Goal: Task Accomplishment & Management: Manage account settings

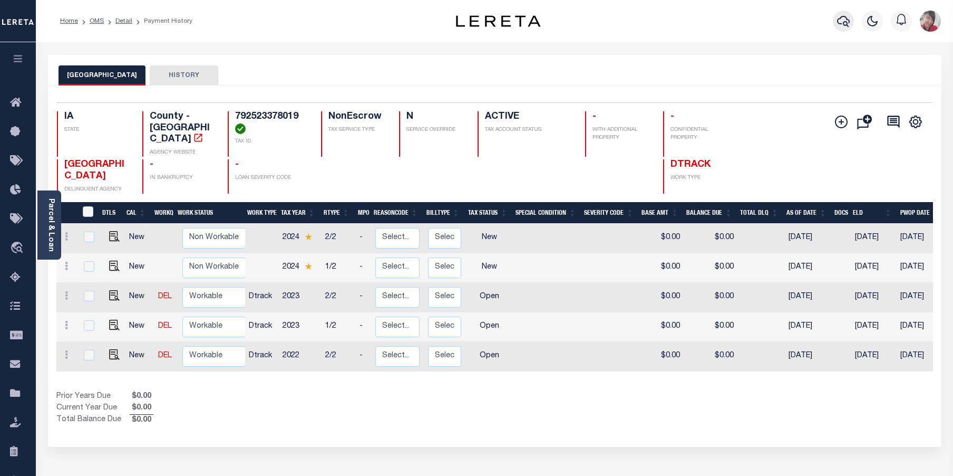
click at [845, 22] on icon "button" at bounding box center [843, 21] width 13 height 11
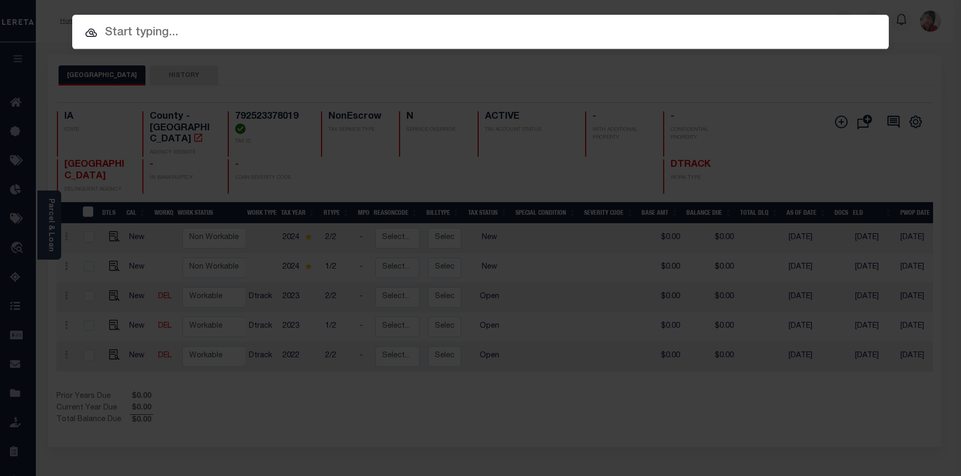
click at [513, 33] on input "text" at bounding box center [480, 33] width 817 height 18
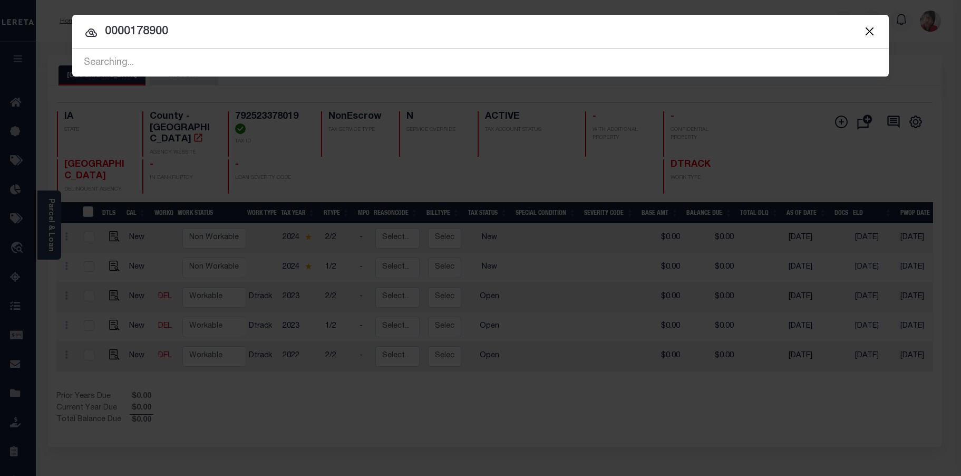
type input "0000178900"
click at [130, 63] on div "Searching..." at bounding box center [480, 63] width 817 height 27
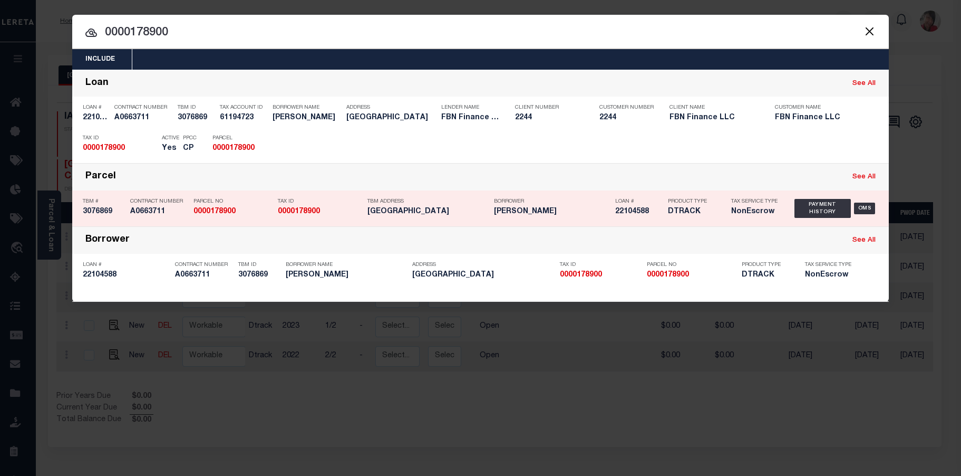
click at [238, 215] on h5 "0000178900" at bounding box center [233, 211] width 79 height 9
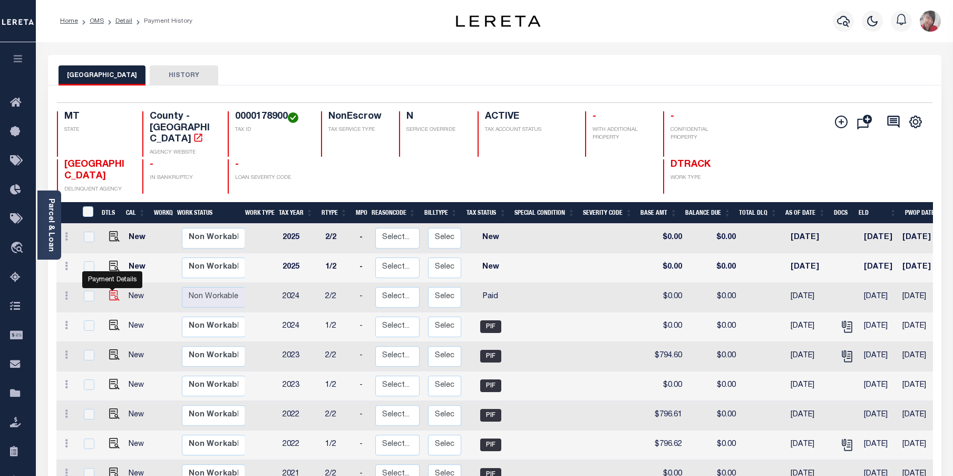
click at [115, 290] on img "" at bounding box center [114, 295] width 11 height 11
checkbox input "true"
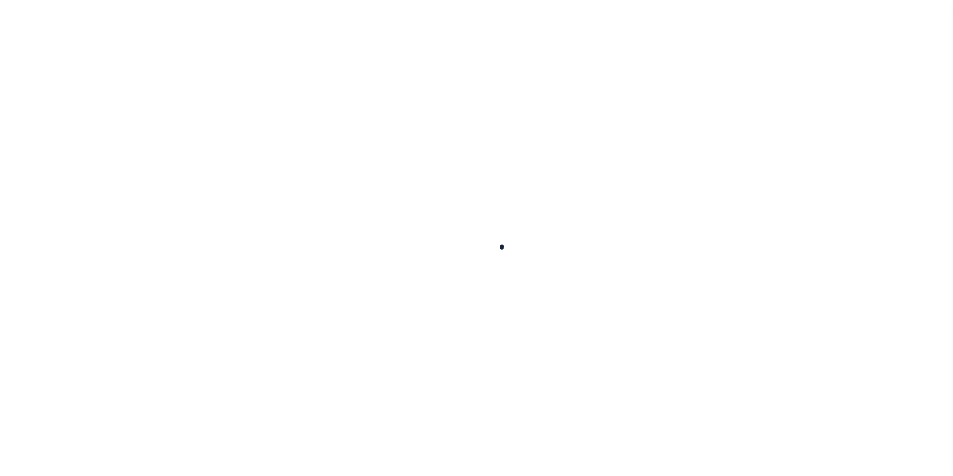
checkbox input "false"
type textarea "Per TC Lorreine, confirmed that taxes are paid current- BG"
type input "[DATE]"
select select "PYD"
type input "$0"
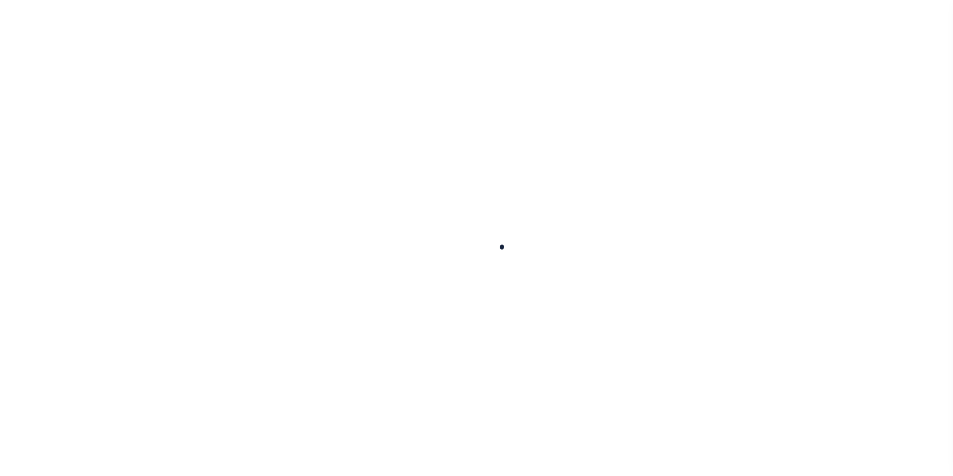
type input "$0"
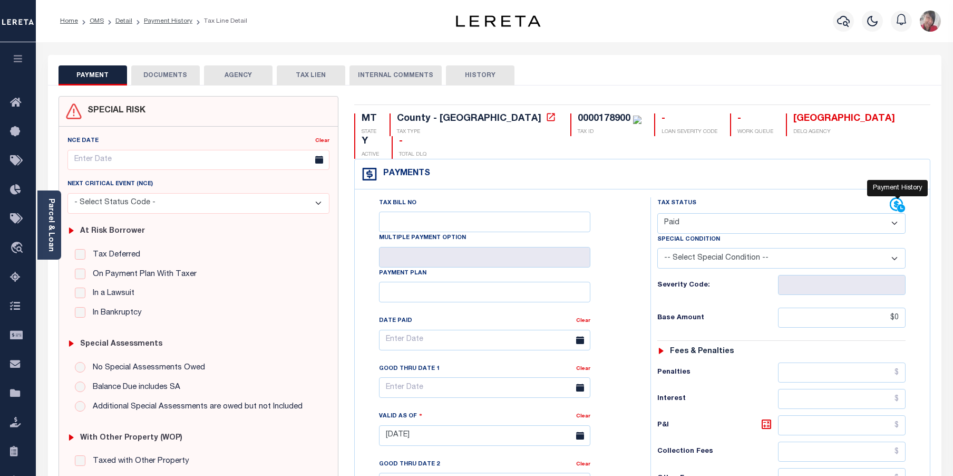
click at [899, 197] on icon at bounding box center [898, 205] width 16 height 16
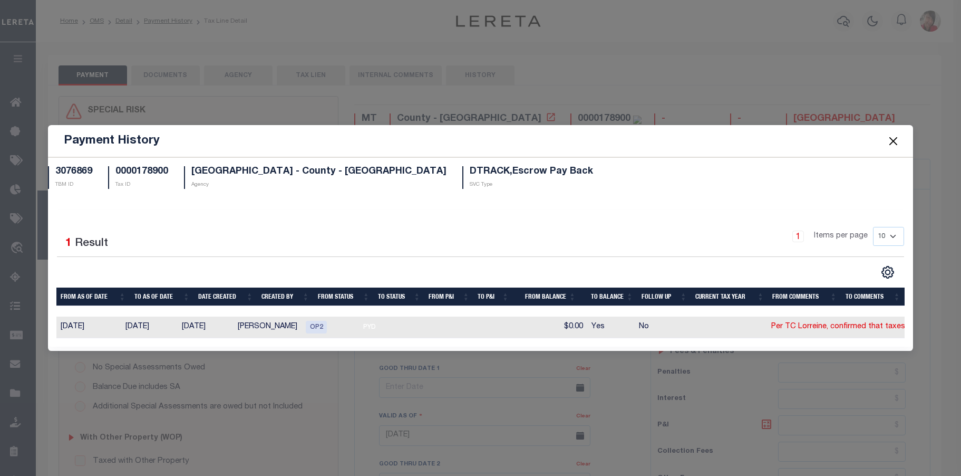
click at [891, 134] on button "Close" at bounding box center [894, 141] width 14 height 14
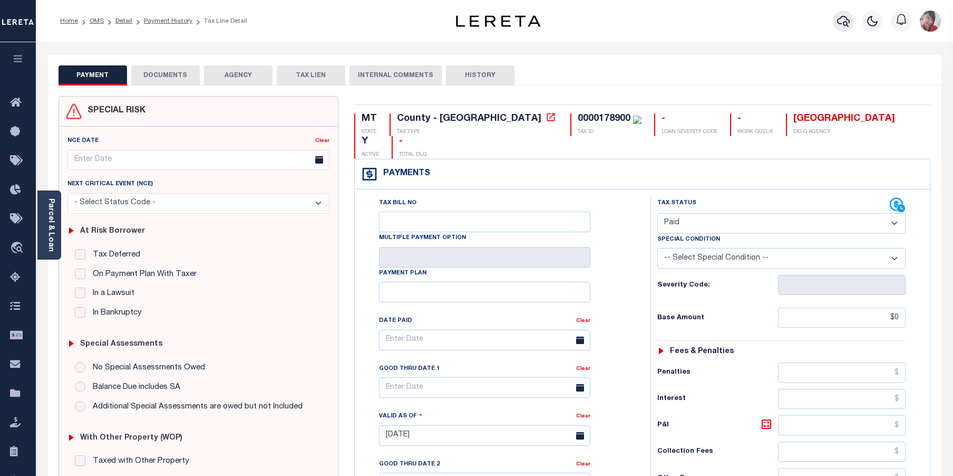
click at [846, 16] on icon "button" at bounding box center [843, 21] width 13 height 13
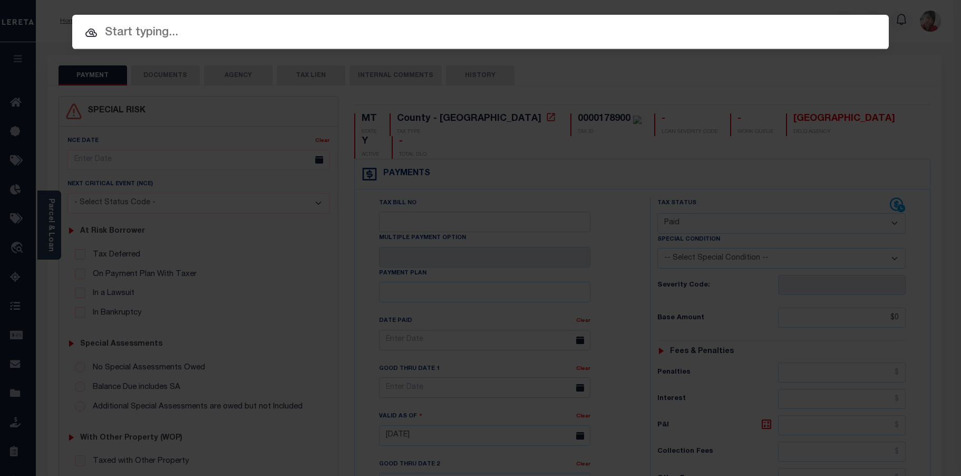
click at [663, 34] on input "text" at bounding box center [480, 33] width 817 height 18
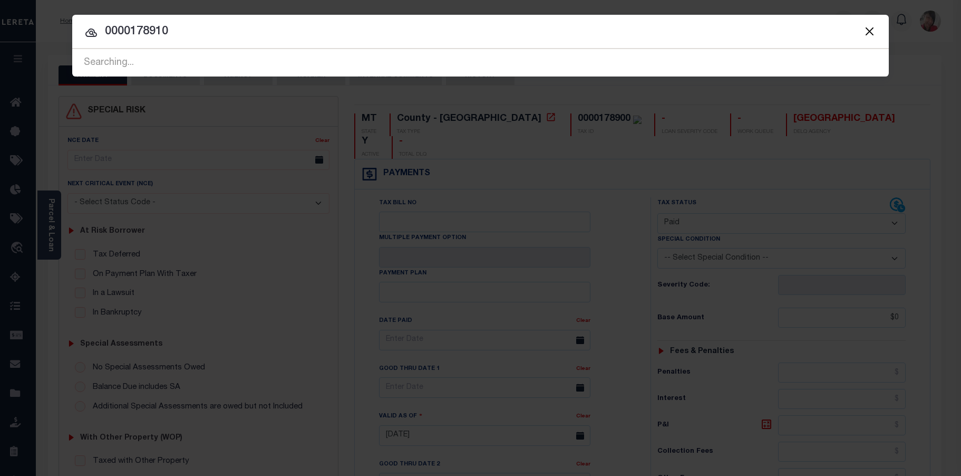
type input "0000178910"
click at [424, 61] on div "Searching..." at bounding box center [480, 63] width 817 height 27
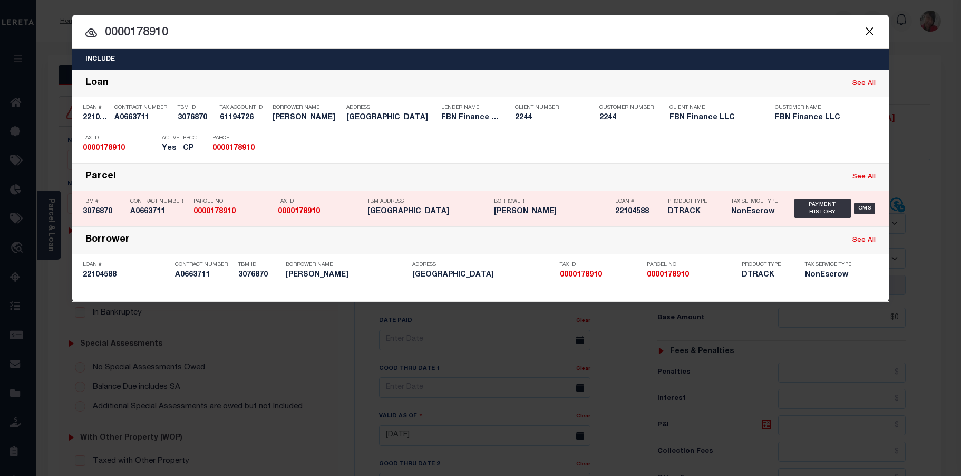
click at [329, 200] on p "Tax ID" at bounding box center [320, 201] width 84 height 6
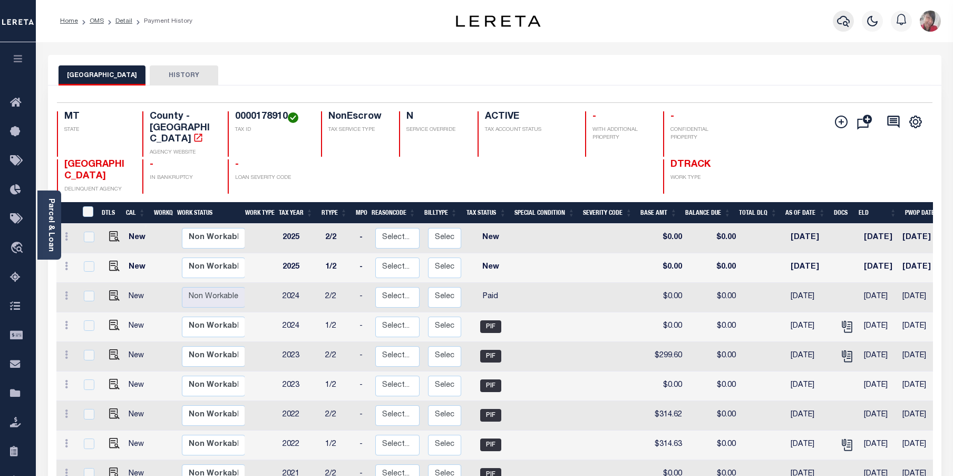
click at [844, 20] on icon "button" at bounding box center [843, 21] width 13 height 13
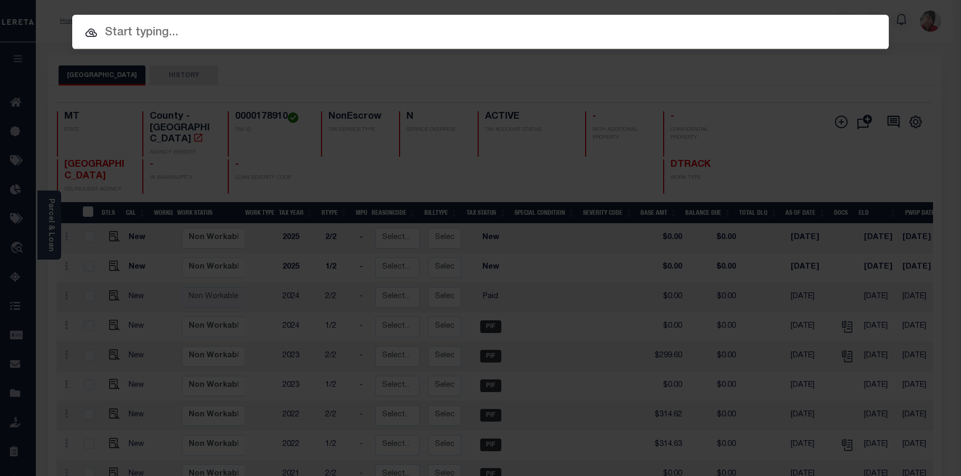
click at [567, 37] on input "text" at bounding box center [480, 33] width 817 height 18
paste input "0000178920"
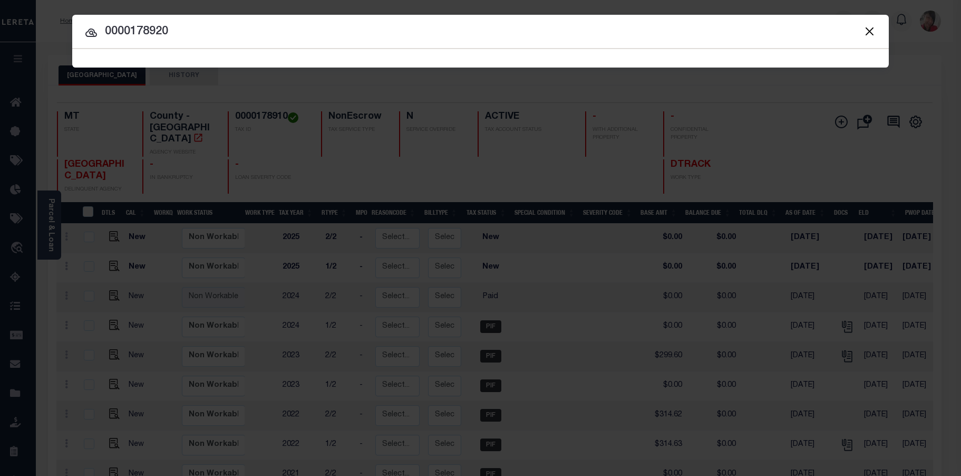
type input "0000178920"
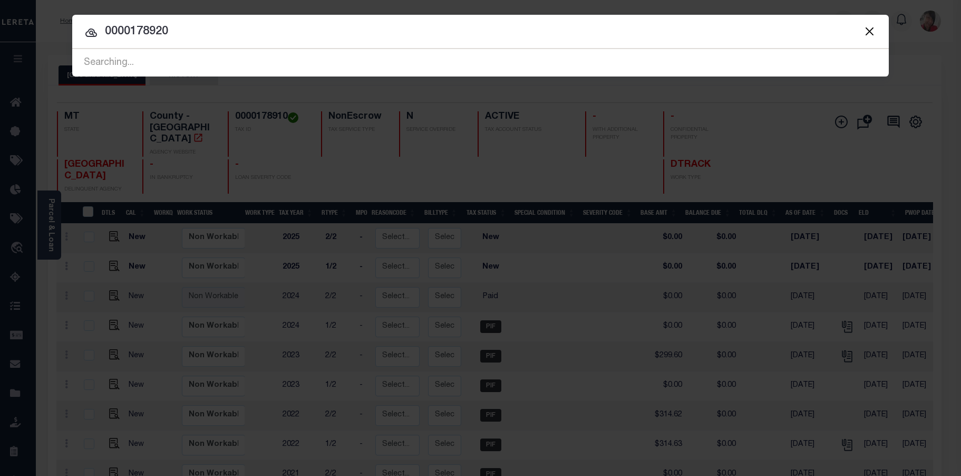
click at [411, 58] on span "0000178920 Searching..." at bounding box center [480, 62] width 817 height 27
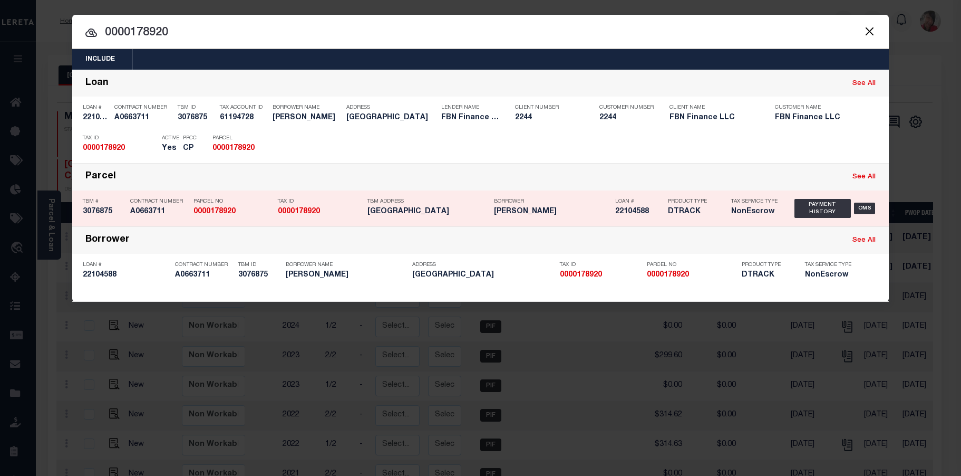
click at [457, 204] on p "TBM Address" at bounding box center [428, 201] width 121 height 6
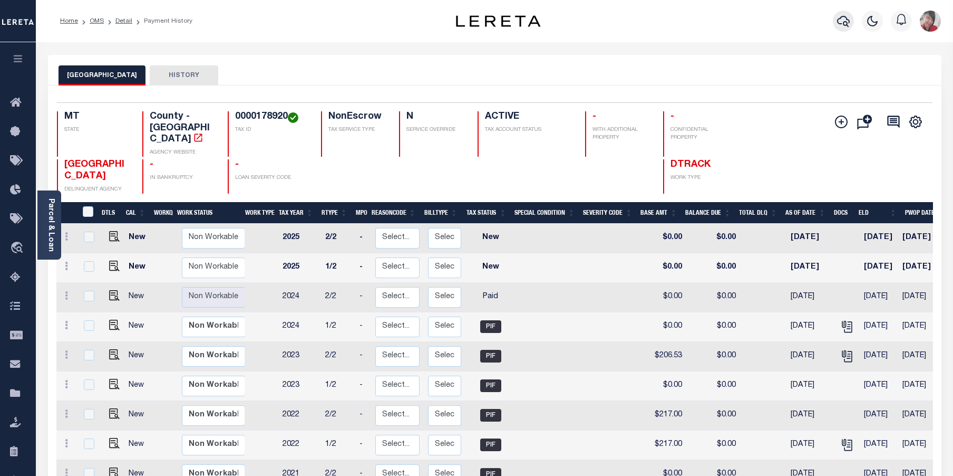
click at [851, 20] on button "button" at bounding box center [843, 21] width 21 height 21
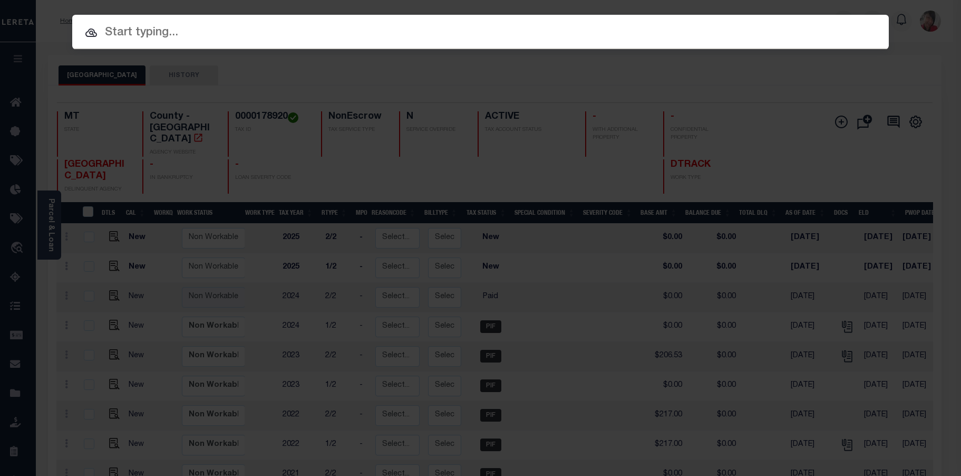
click at [569, 37] on input "text" at bounding box center [480, 33] width 817 height 18
paste input "0000178930"
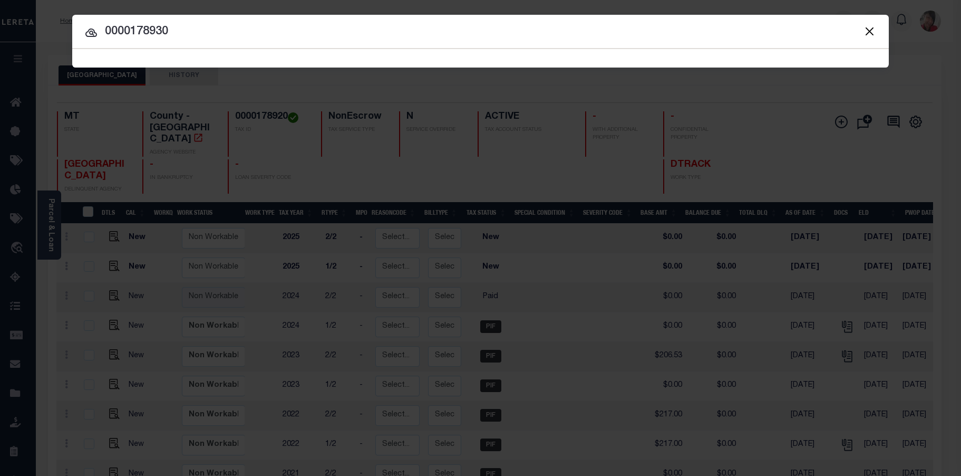
type input "0000178930"
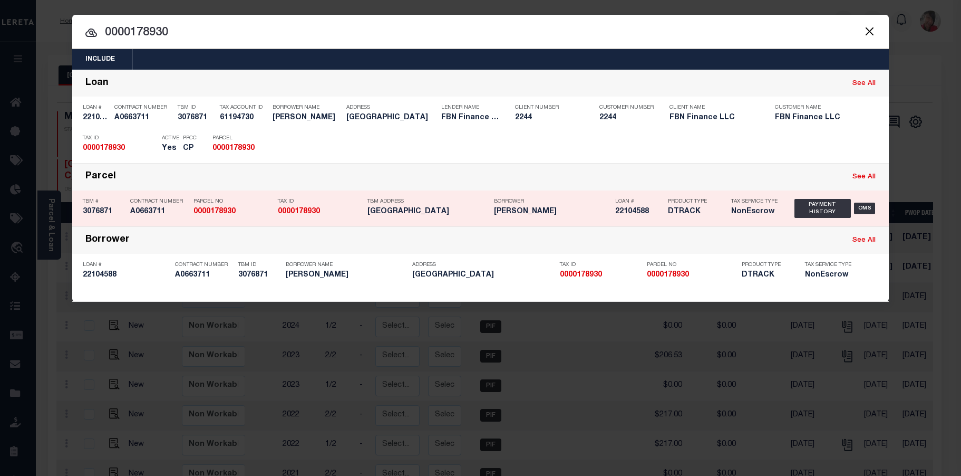
click at [490, 200] on div "Borrower Clifford J Merriman" at bounding box center [546, 208] width 121 height 31
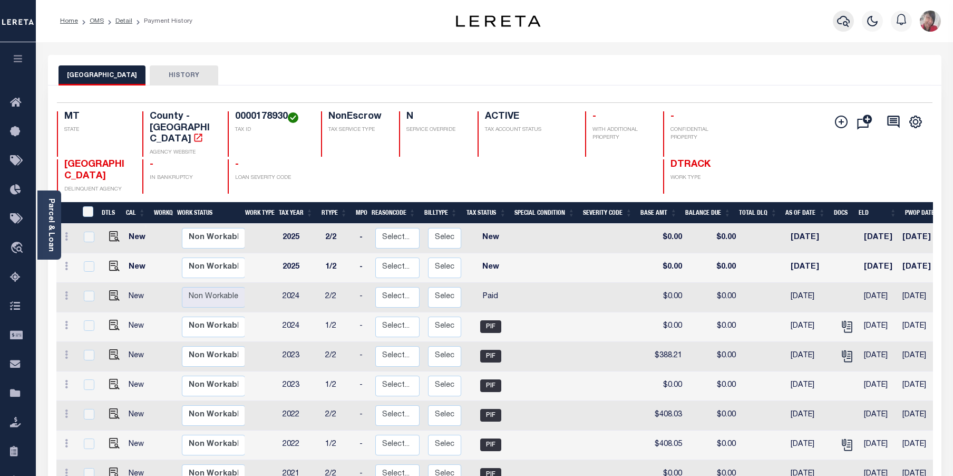
click at [847, 19] on icon "button" at bounding box center [843, 21] width 13 height 11
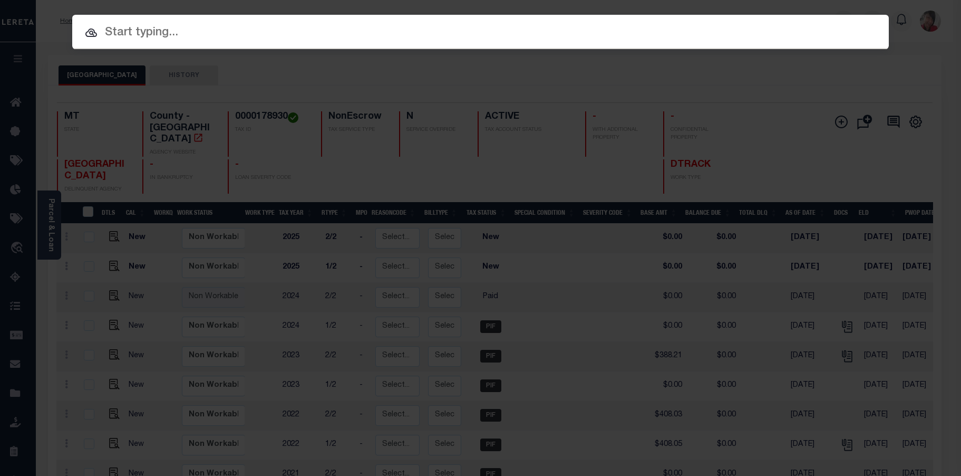
click at [615, 38] on input "text" at bounding box center [480, 33] width 817 height 18
paste input "0000178940"
type input "0000178940"
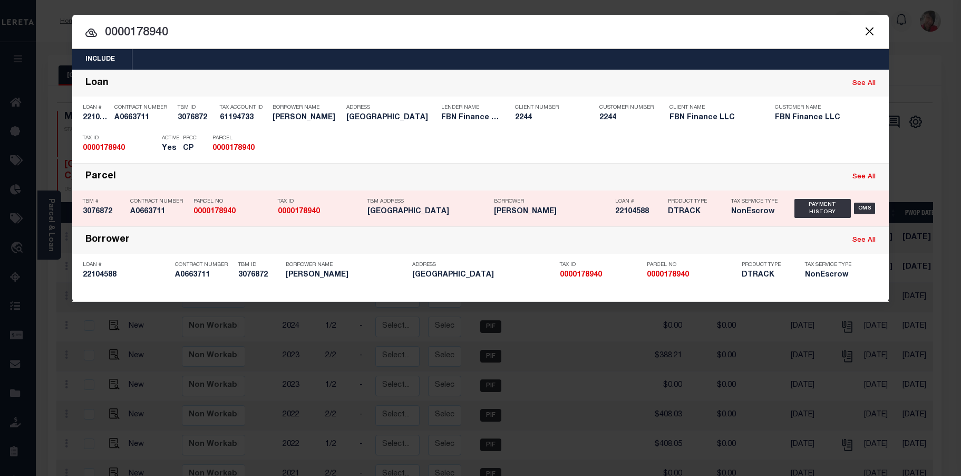
click at [456, 196] on div "TBM Address 16 SE Malta Malta, MT 59538" at bounding box center [428, 208] width 121 height 31
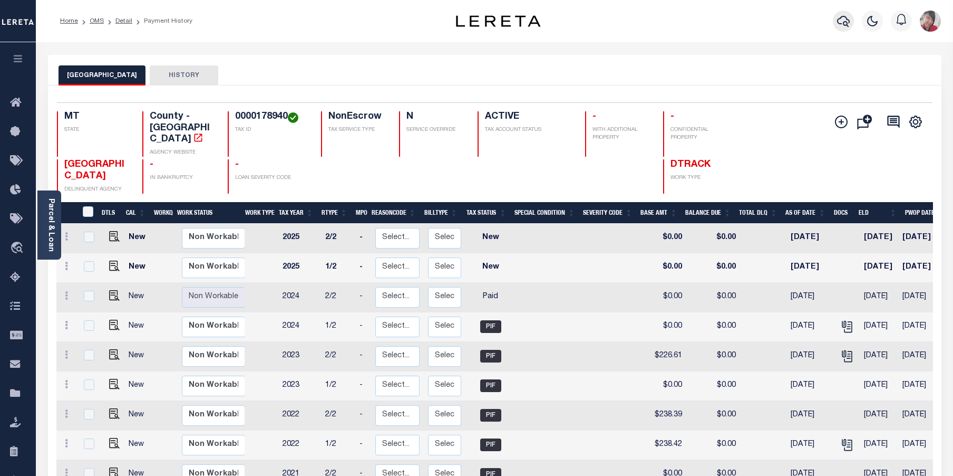
click at [839, 21] on icon "button" at bounding box center [843, 21] width 13 height 13
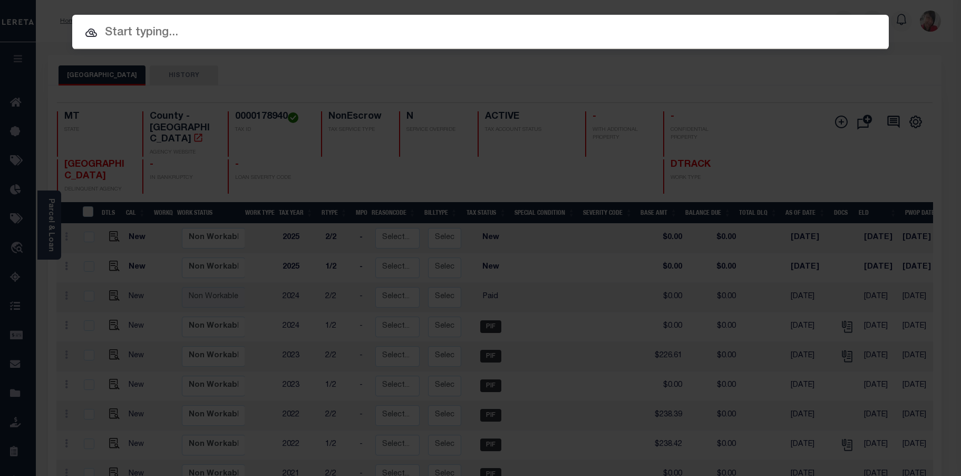
click at [730, 34] on input "text" at bounding box center [480, 33] width 817 height 18
paste input "0000179000"
type input "0000179000"
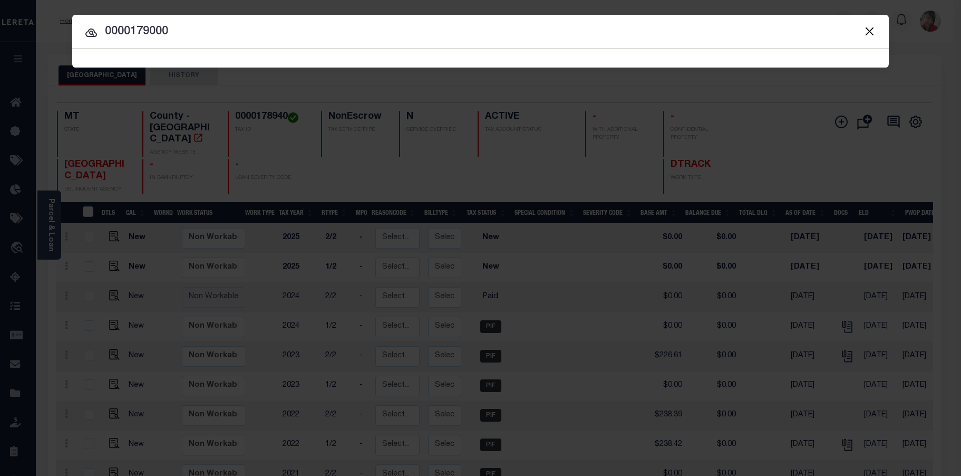
click at [472, 57] on span "0000179000 Searching..." at bounding box center [480, 58] width 817 height 18
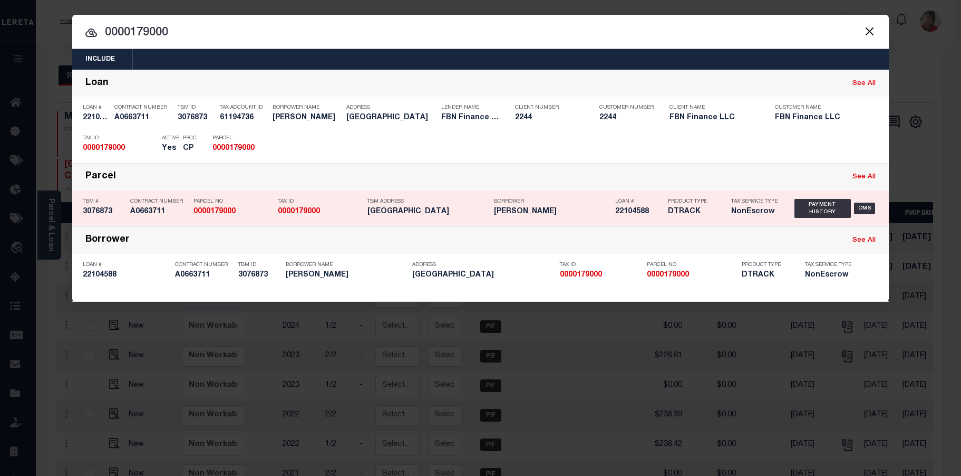
click at [366, 200] on div "TBM Address 16 SE Malta Malta, MT 59538" at bounding box center [423, 208] width 127 height 31
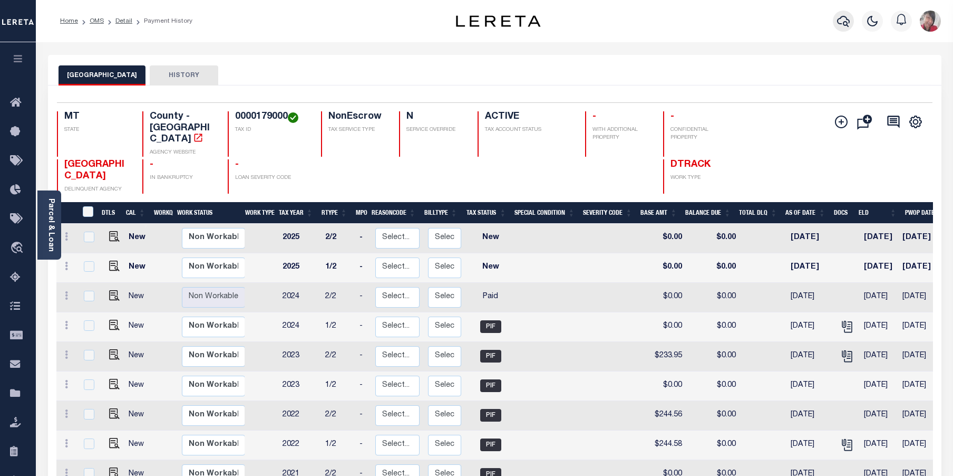
click at [843, 18] on icon "button" at bounding box center [843, 21] width 13 height 13
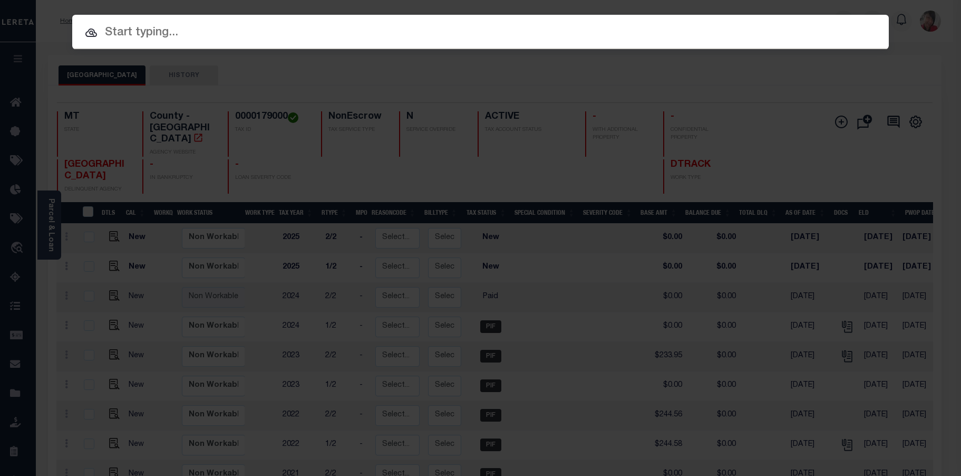
click at [611, 27] on input "text" at bounding box center [480, 33] width 817 height 18
paste input "0000179010"
type input "0000179010"
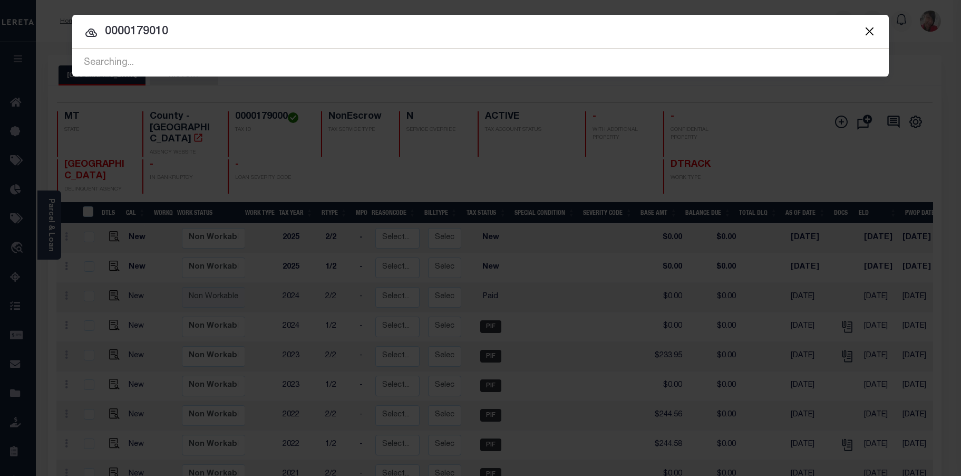
click at [406, 55] on span "0000179010 Searching..." at bounding box center [480, 62] width 817 height 27
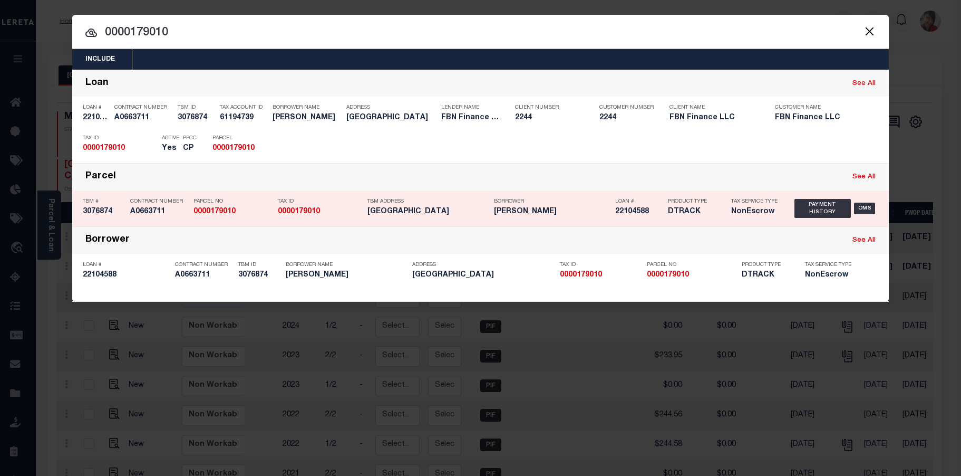
click at [593, 201] on p "Borrower" at bounding box center [552, 201] width 116 height 6
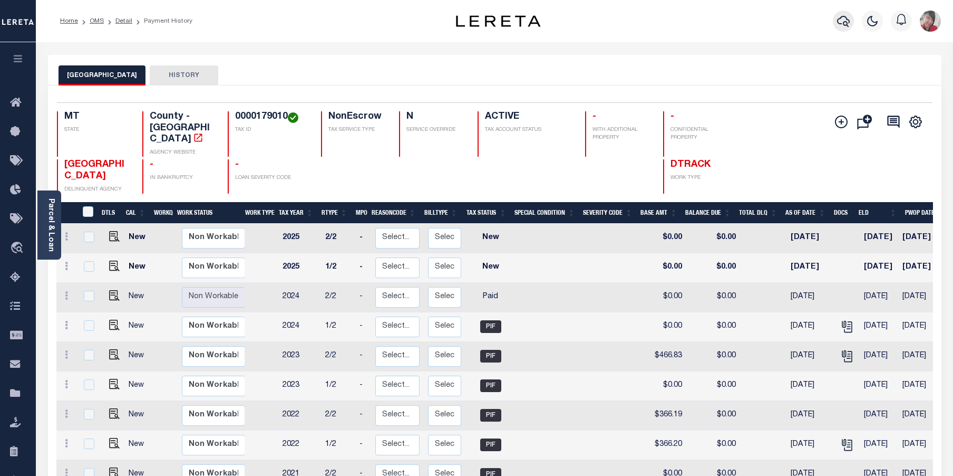
click at [847, 22] on icon "button" at bounding box center [843, 21] width 13 height 11
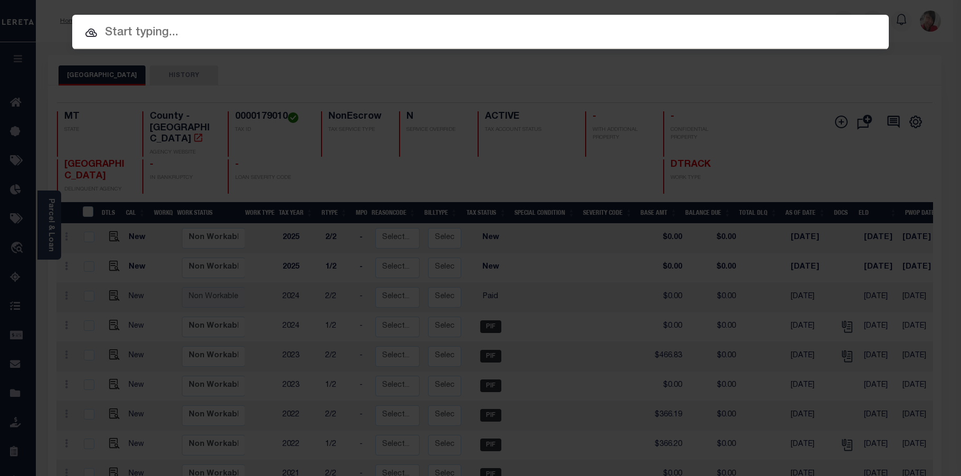
click at [543, 29] on input "text" at bounding box center [480, 33] width 817 height 18
paste input "0000179020"
type input "0000179020"
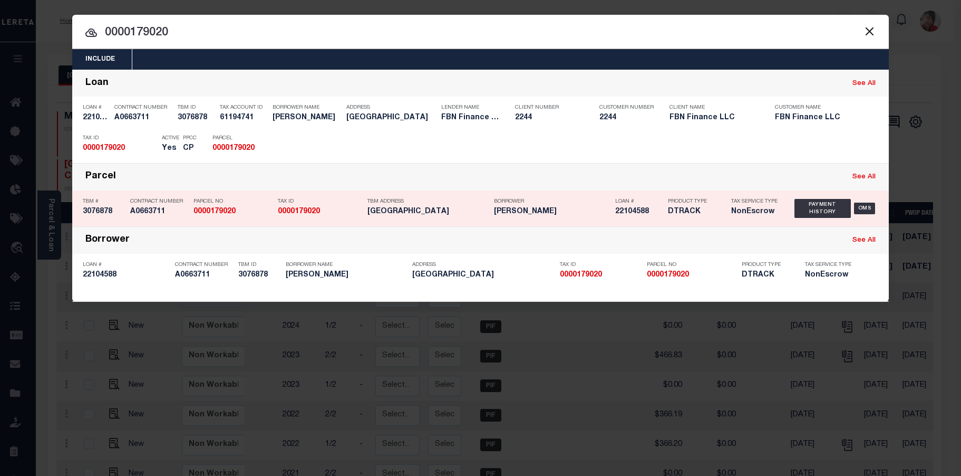
click at [566, 207] on div "Borrower [PERSON_NAME]" at bounding box center [552, 208] width 116 height 31
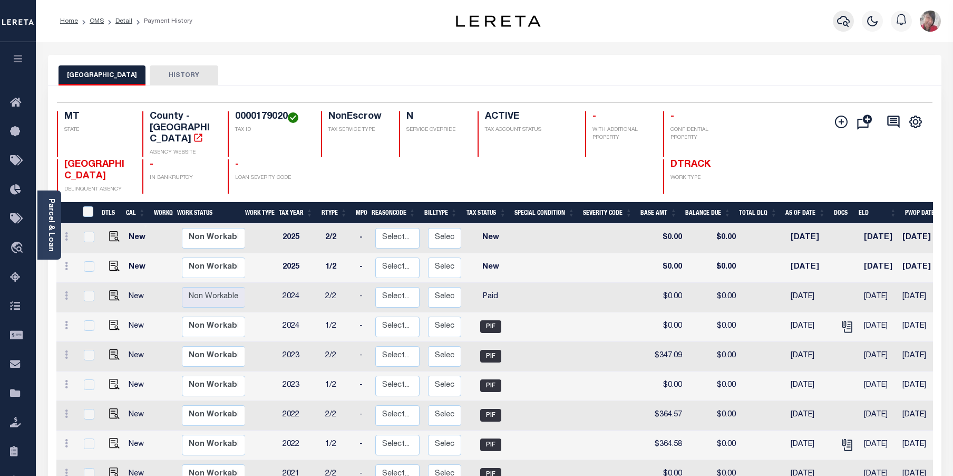
click at [846, 21] on icon "button" at bounding box center [843, 21] width 13 height 13
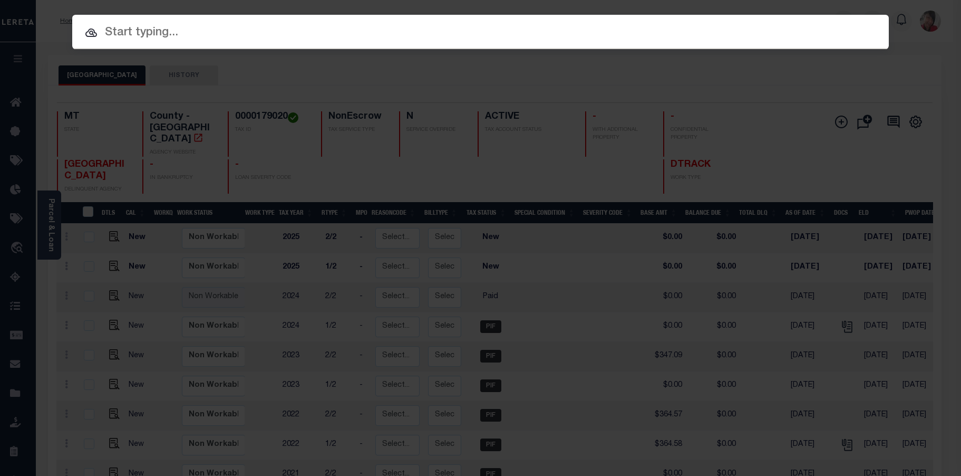
click at [597, 33] on input "text" at bounding box center [480, 33] width 817 height 18
paste input "0000179030"
type input "0000179030"
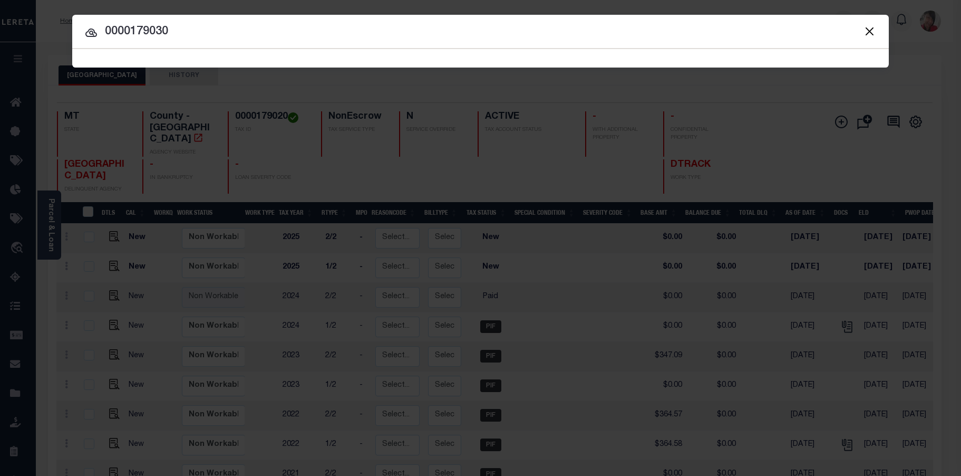
click at [445, 57] on span "0000179030 Searching..." at bounding box center [480, 58] width 817 height 18
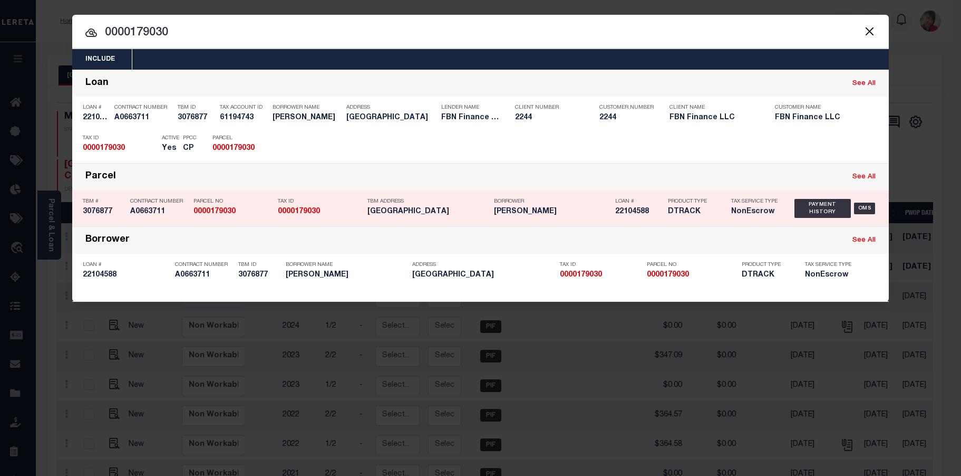
click at [368, 210] on h5 "[GEOGRAPHIC_DATA]" at bounding box center [428, 211] width 121 height 9
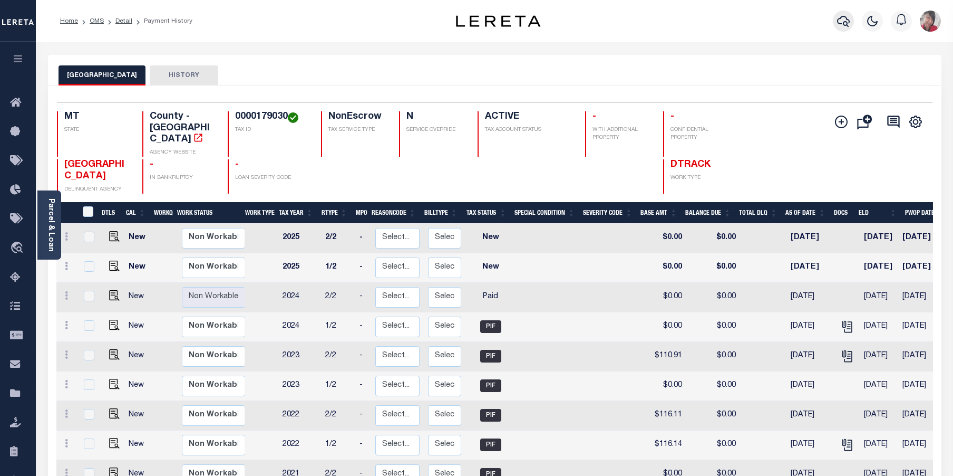
click at [843, 22] on icon "button" at bounding box center [843, 21] width 13 height 13
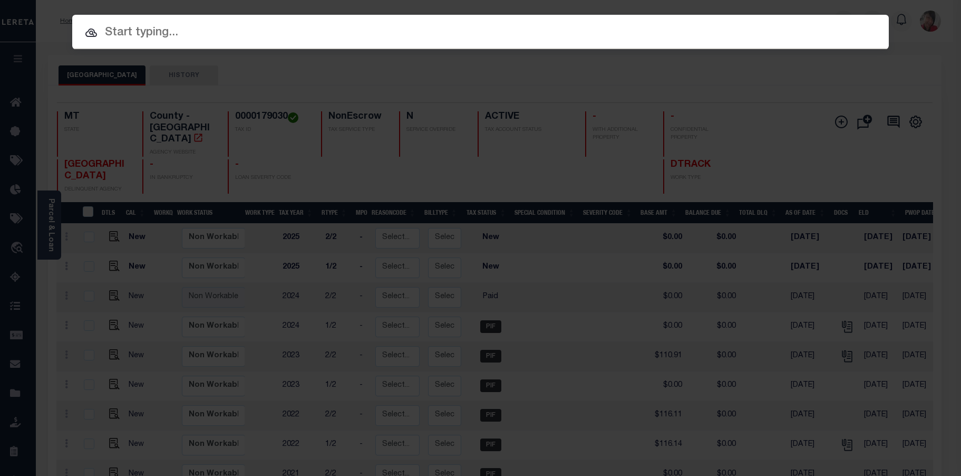
click at [566, 31] on input "text" at bounding box center [480, 33] width 817 height 18
paste input "0000197910"
type input "0000197910"
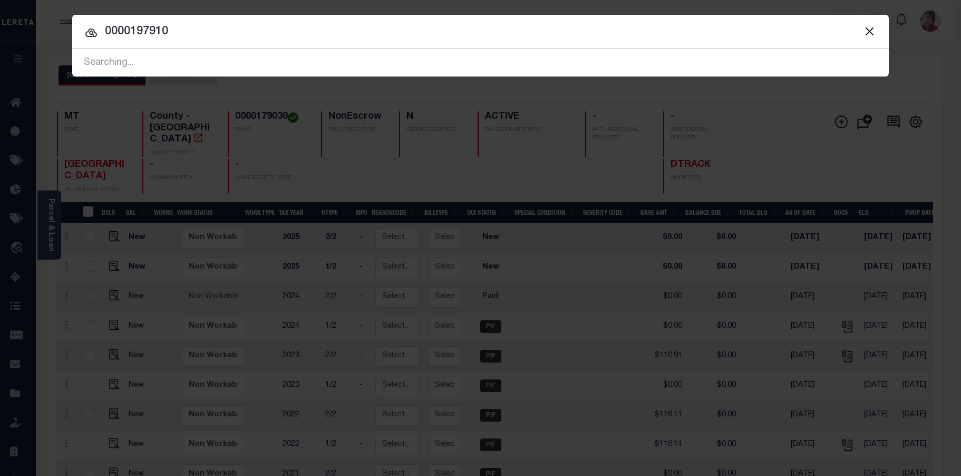
click at [502, 55] on span "0000197910 Searching..." at bounding box center [480, 62] width 817 height 27
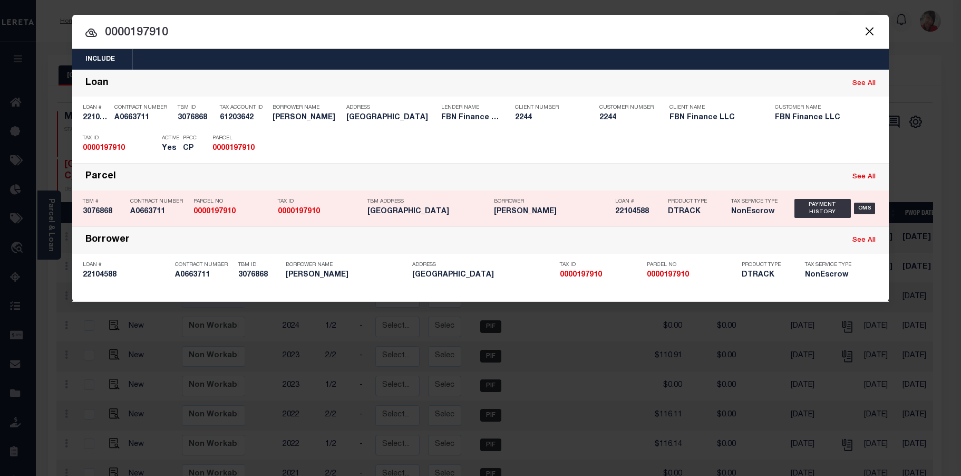
click at [320, 209] on h5 "0000197910" at bounding box center [320, 211] width 84 height 9
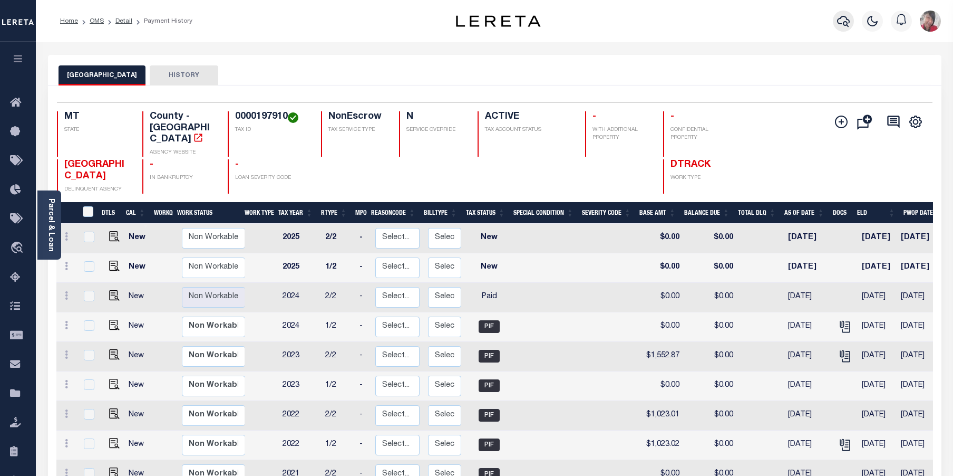
click at [844, 21] on icon "button" at bounding box center [843, 21] width 13 height 13
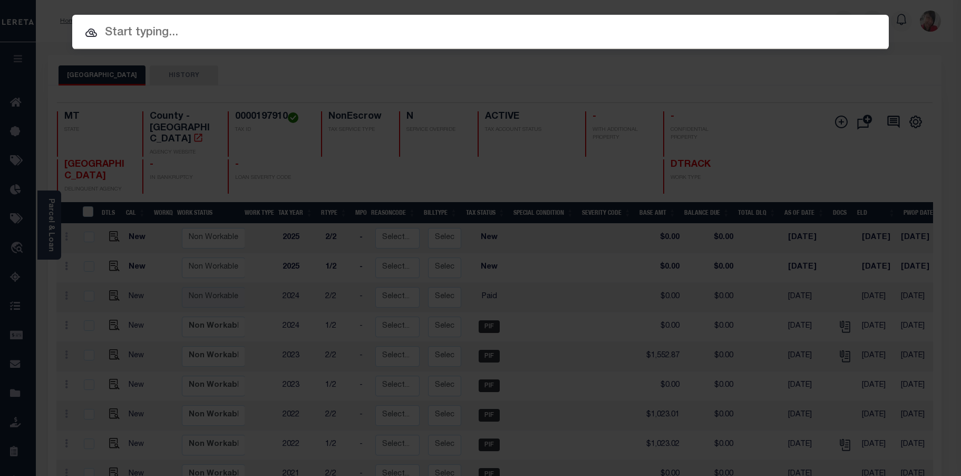
click at [491, 38] on input "text" at bounding box center [480, 33] width 817 height 18
paste input "0000179100"
type input "0000179100"
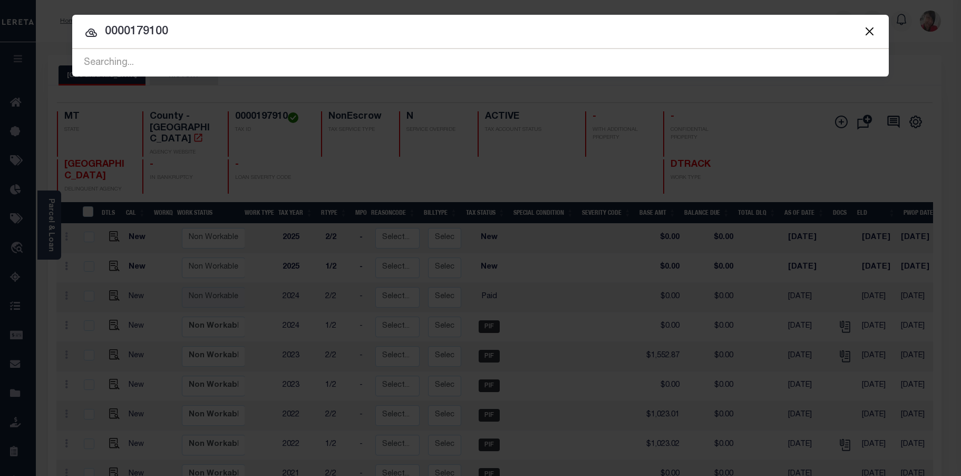
click at [554, 58] on span "0000179100 Searching..." at bounding box center [480, 62] width 817 height 27
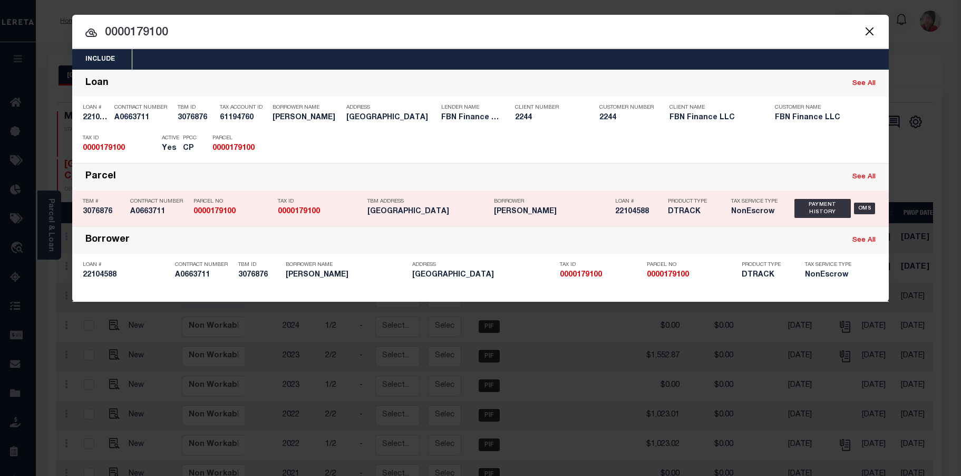
click at [395, 204] on p "TBM Address" at bounding box center [428, 201] width 121 height 6
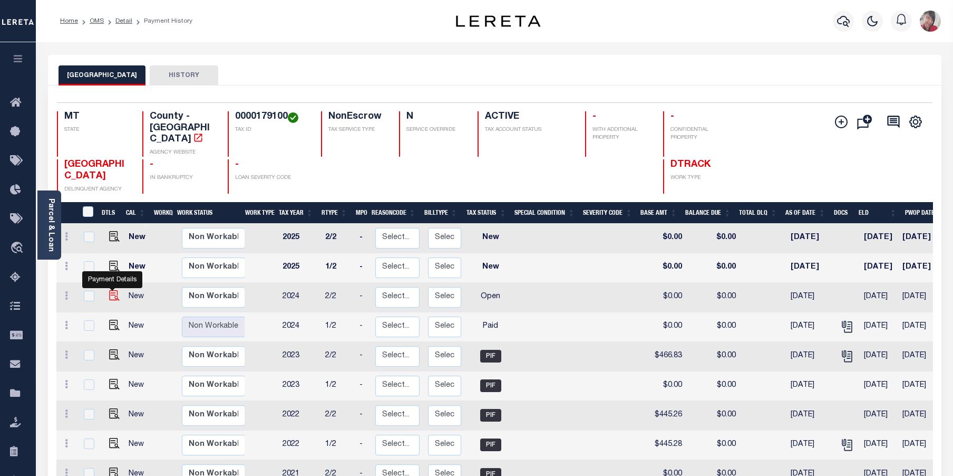
click at [111, 290] on img "" at bounding box center [114, 295] width 11 height 11
checkbox input "true"
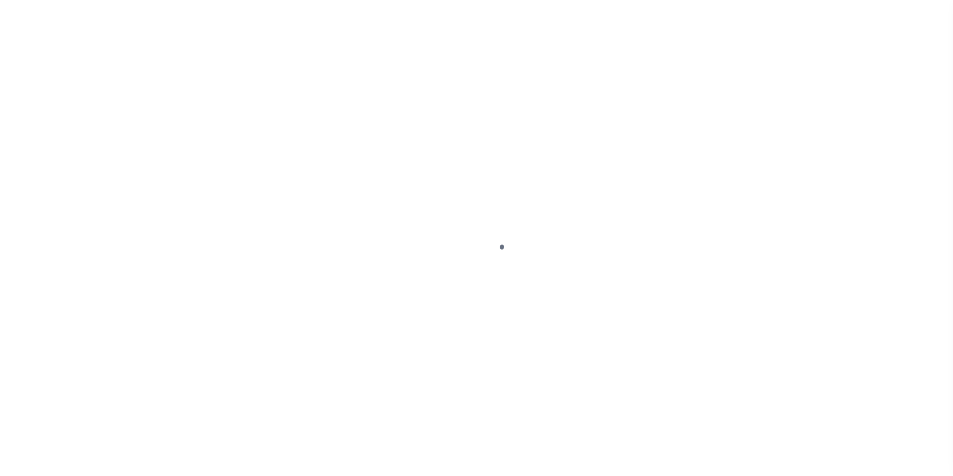
select select "OP2"
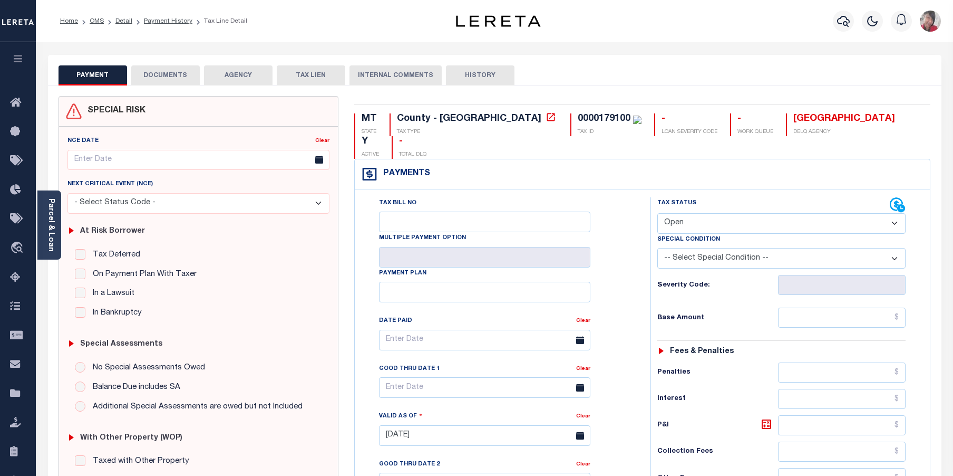
click at [162, 77] on button "DOCUMENTS" at bounding box center [165, 75] width 69 height 20
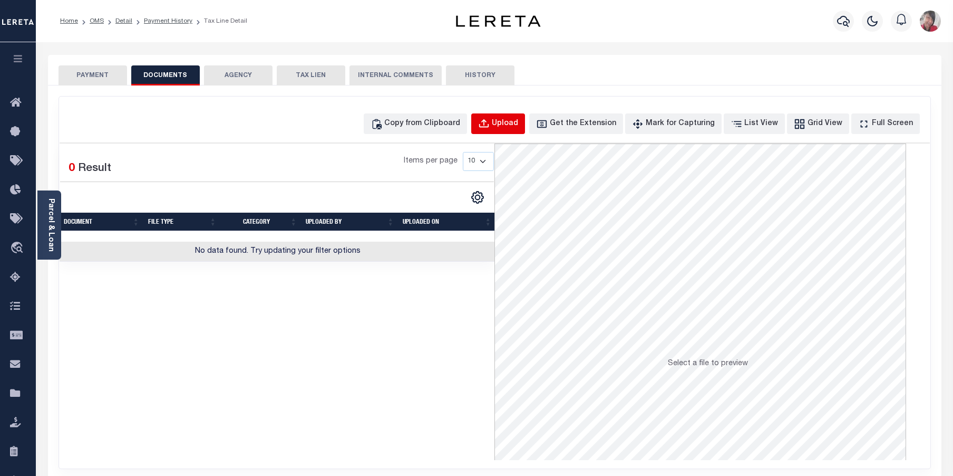
click at [518, 123] on div "Upload" at bounding box center [505, 124] width 26 height 12
select select "POP"
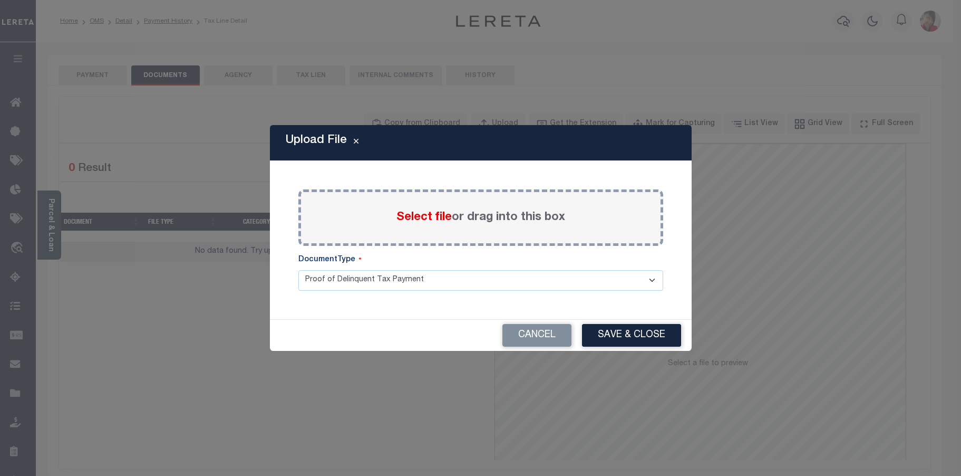
click at [433, 218] on span "Select file" at bounding box center [424, 217] width 55 height 12
click at [0, 0] on input "Select file or drag into this box" at bounding box center [0, 0] width 0 height 0
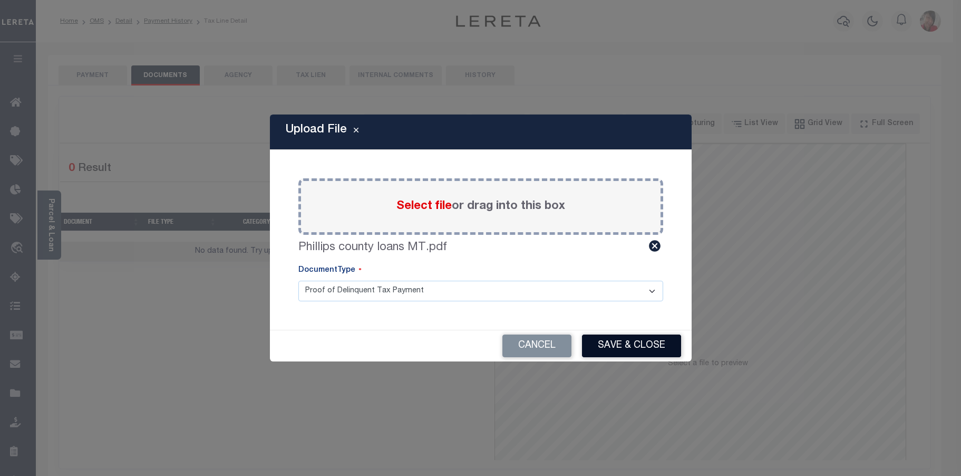
click at [648, 346] on button "Save & Close" at bounding box center [631, 345] width 99 height 23
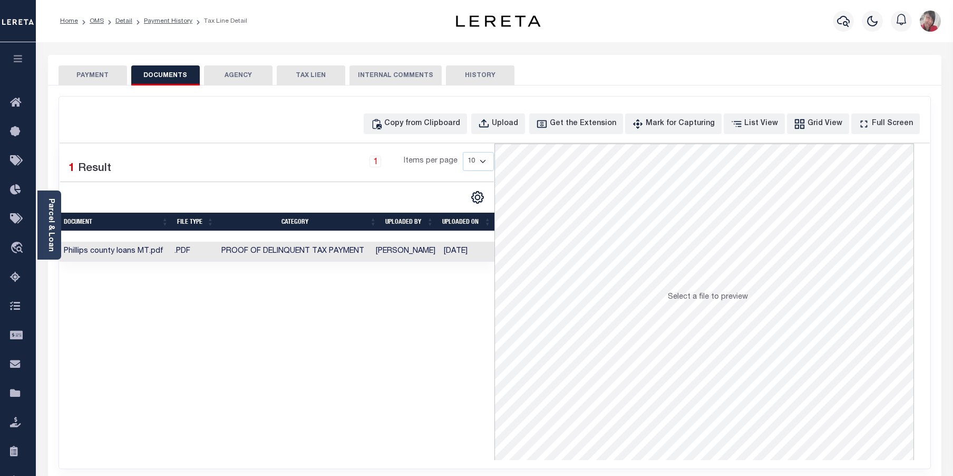
drag, startPoint x: 78, startPoint y: 73, endPoint x: 92, endPoint y: 72, distance: 14.3
click at [78, 72] on button "PAYMENT" at bounding box center [93, 75] width 69 height 20
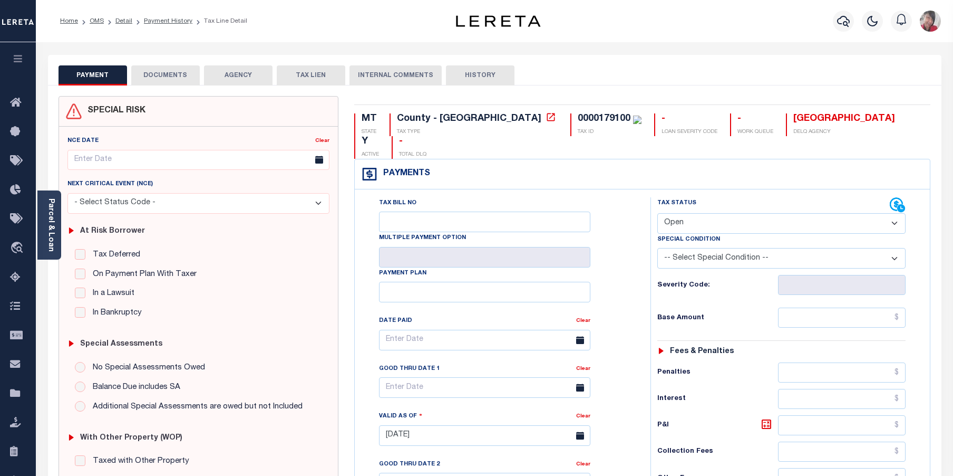
click at [852, 213] on select "- Select Status Code - Open Due/Unpaid Paid Incomplete No Tax Due Internal Refu…" at bounding box center [782, 223] width 249 height 21
select select "PYD"
click at [658, 213] on select "- Select Status Code - Open Due/Unpaid Paid Incomplete No Tax Due Internal Refu…" at bounding box center [782, 223] width 249 height 21
type input "09/30/2025"
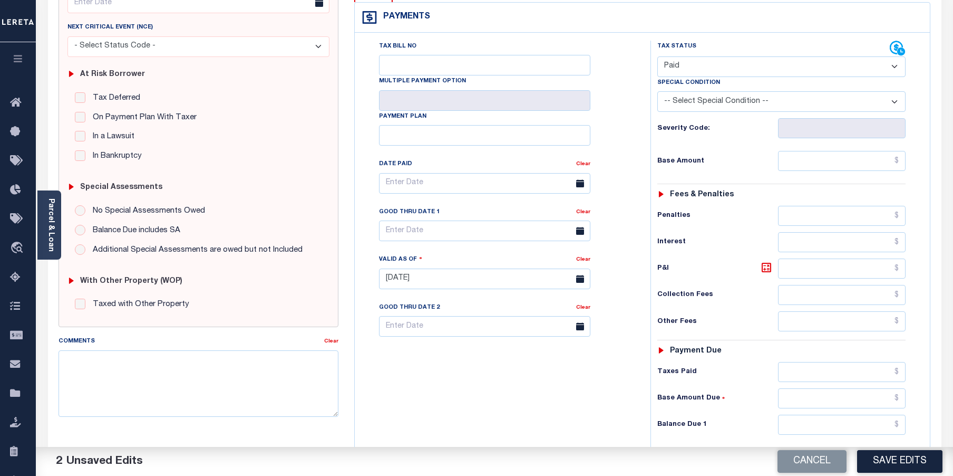
scroll to position [158, 0]
click at [866, 413] on input "text" at bounding box center [842, 423] width 128 height 20
type input "$0.00"
click at [266, 370] on textarea "Comments" at bounding box center [199, 382] width 281 height 66
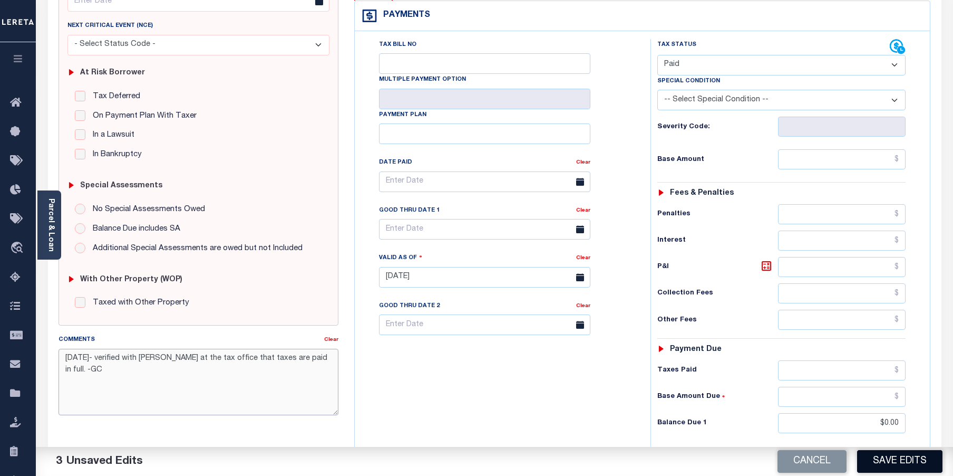
type textarea "9/30/2025- verified with Ann at the tax office that taxes are paid in full. -GC"
click at [904, 460] on button "Save Edits" at bounding box center [899, 461] width 85 height 23
checkbox input "false"
type input "$0"
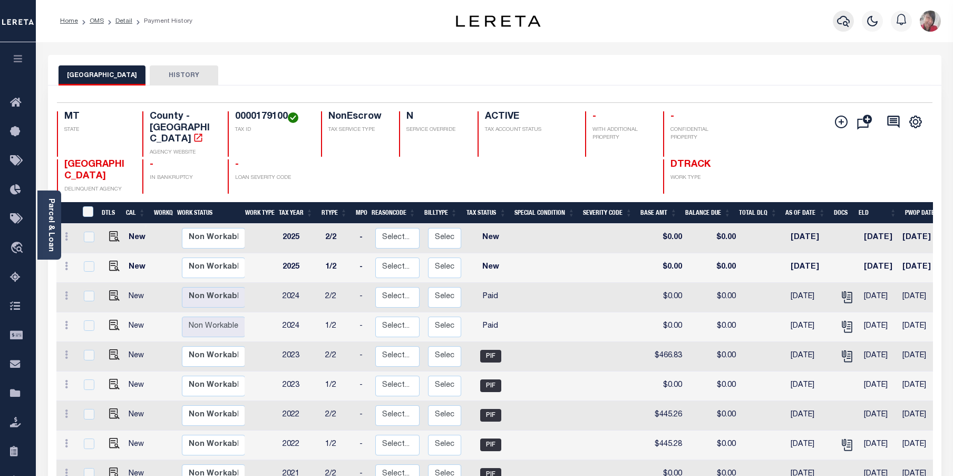
click at [845, 24] on icon "button" at bounding box center [843, 21] width 13 height 13
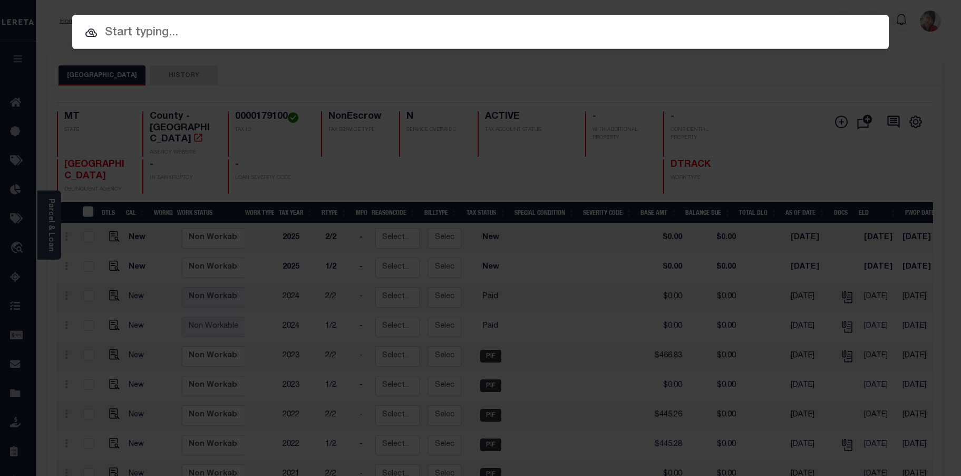
click at [451, 39] on input "text" at bounding box center [480, 33] width 817 height 18
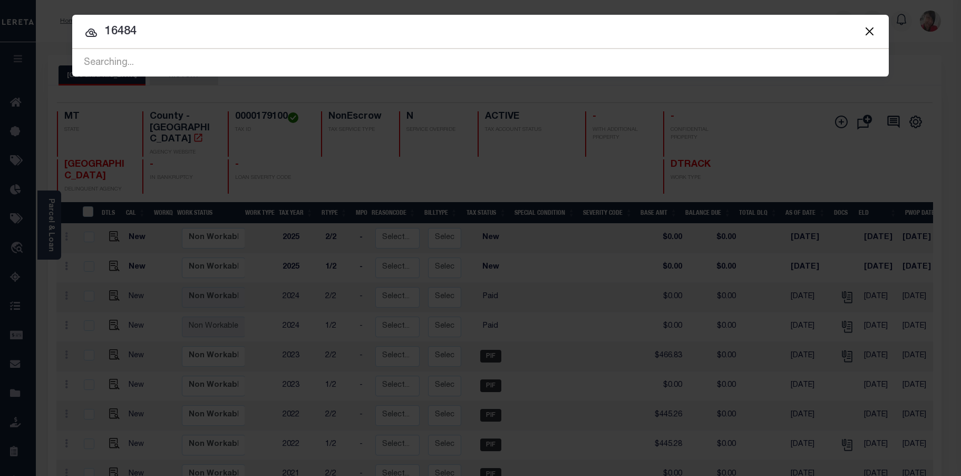
type input "16484"
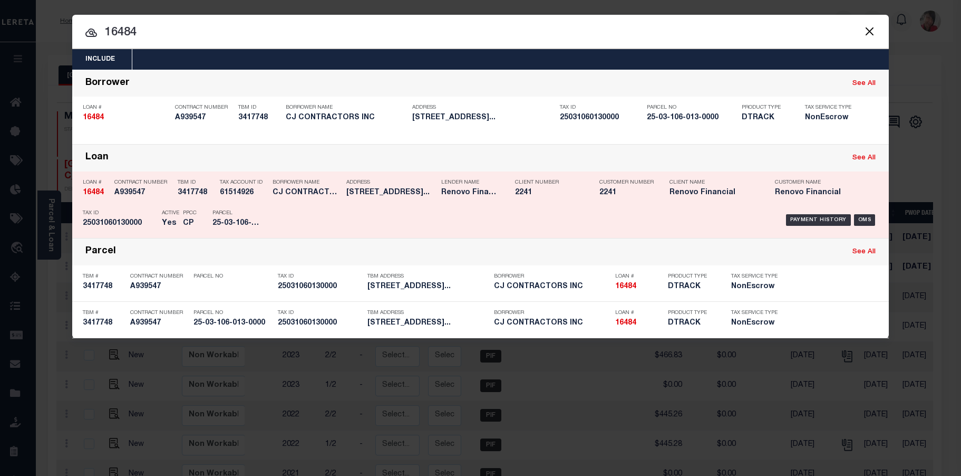
click at [262, 212] on div "Parcel 25-03-106-013-0000" at bounding box center [236, 220] width 63 height 31
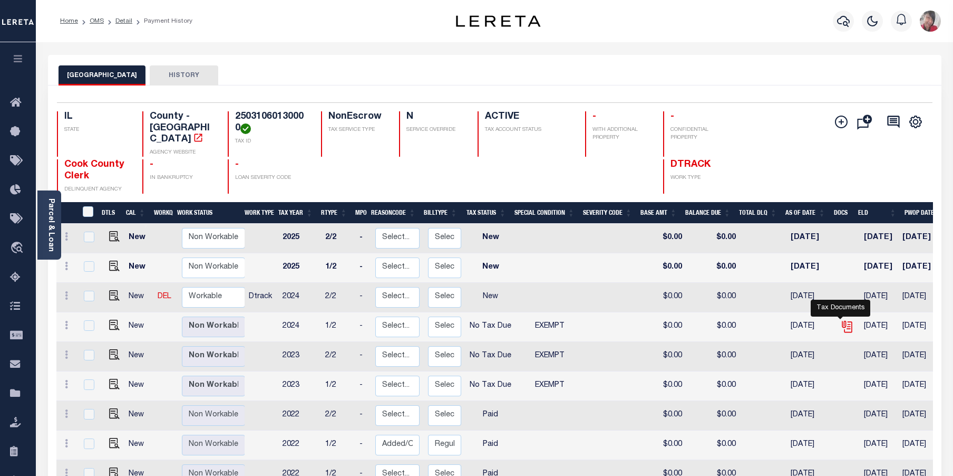
click at [843, 320] on icon "" at bounding box center [848, 327] width 14 height 14
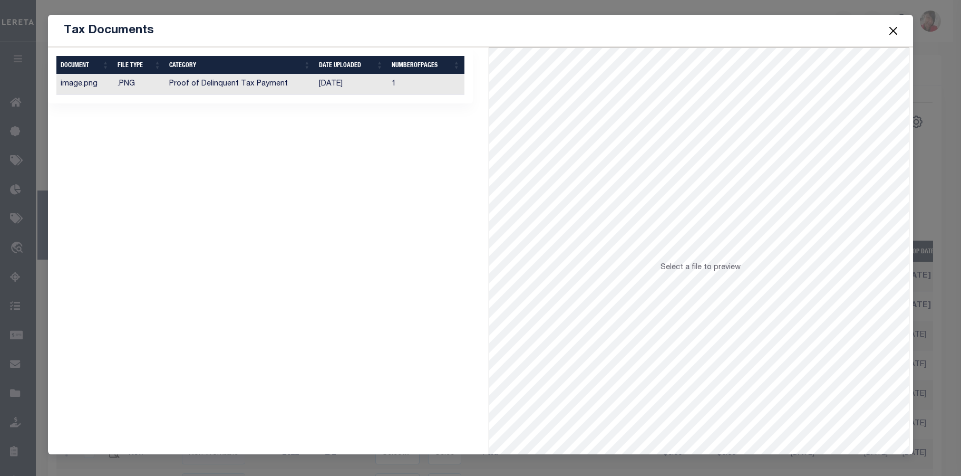
click at [324, 86] on td "[DATE]" at bounding box center [351, 84] width 73 height 21
click at [896, 30] on button "Close" at bounding box center [894, 31] width 14 height 14
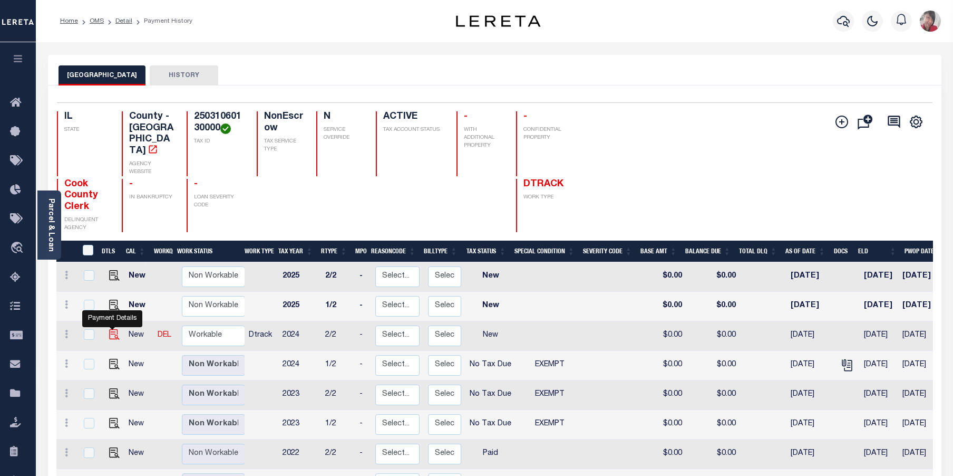
click at [111, 329] on img "" at bounding box center [114, 334] width 11 height 11
checkbox input "true"
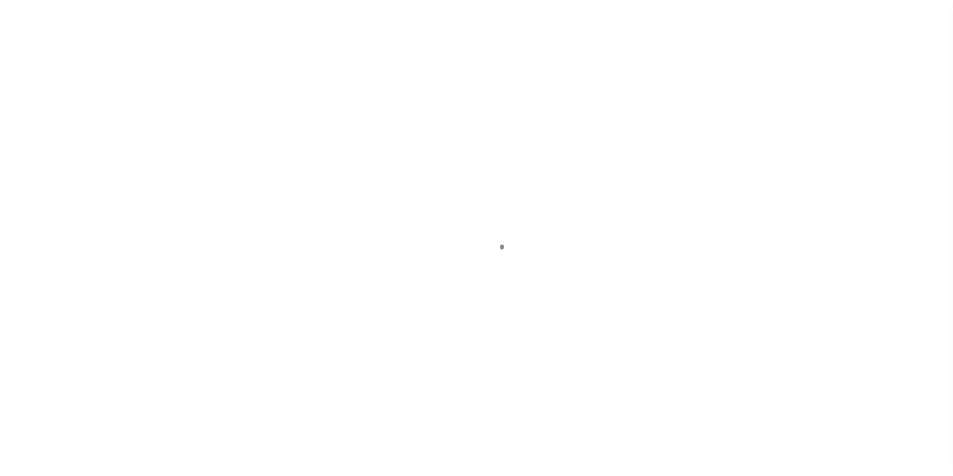
select select "NW2"
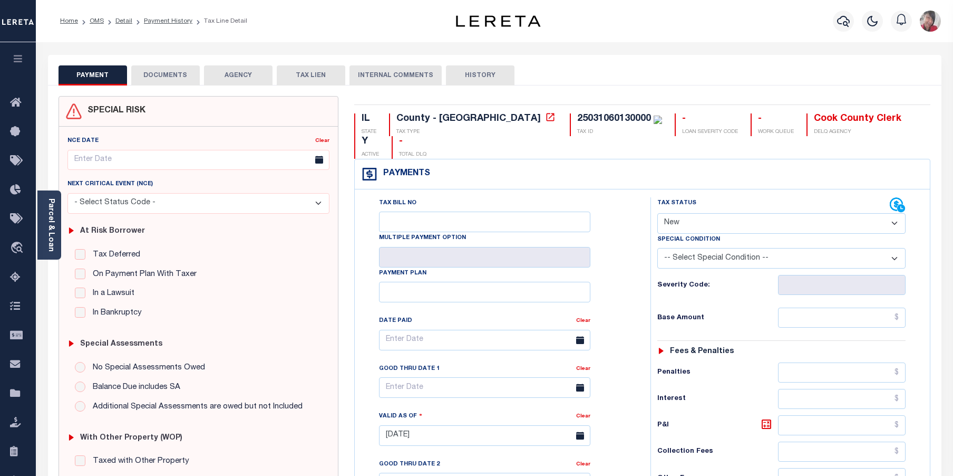
click at [162, 70] on button "DOCUMENTS" at bounding box center [165, 75] width 69 height 20
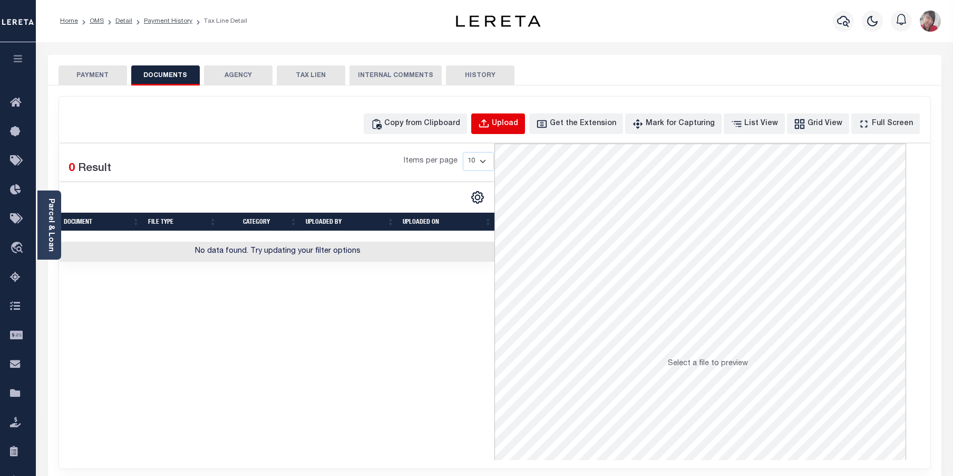
click at [518, 124] on div "Upload" at bounding box center [505, 124] width 26 height 12
select select "POP"
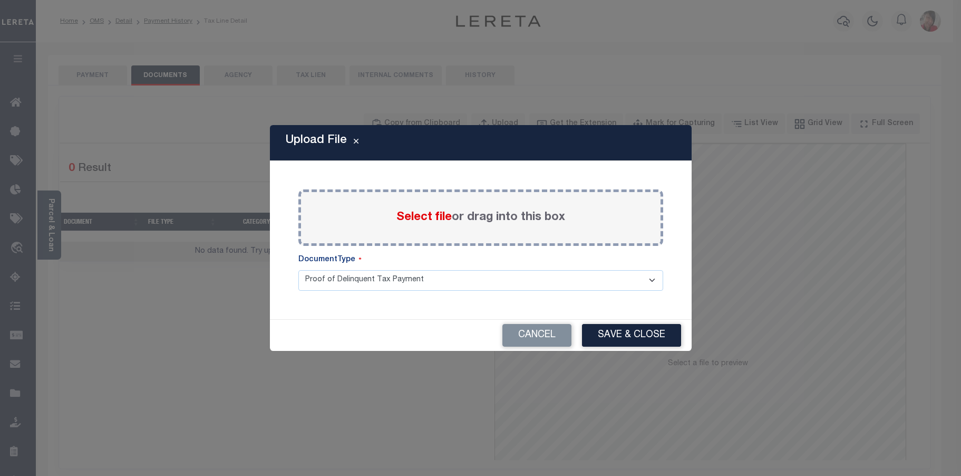
click at [425, 217] on span "Select file" at bounding box center [424, 217] width 55 height 12
click at [0, 0] on input "Select file or drag into this box" at bounding box center [0, 0] width 0 height 0
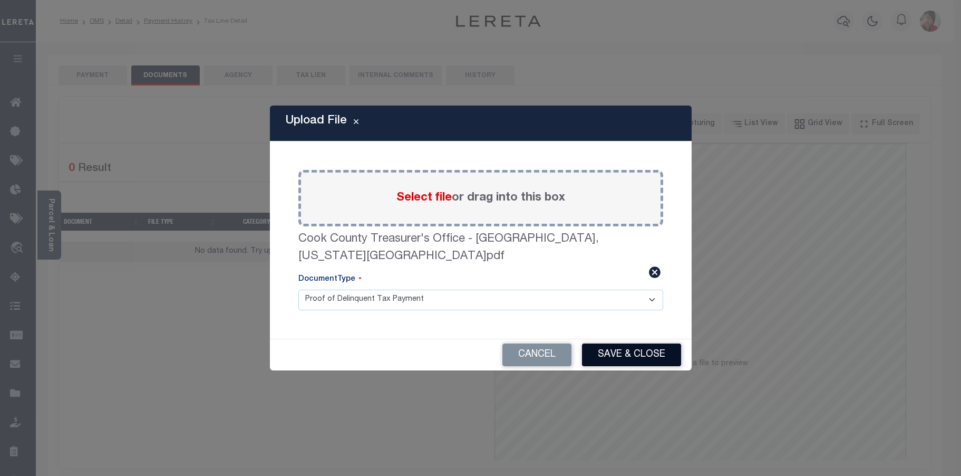
click at [635, 343] on button "Save & Close" at bounding box center [631, 354] width 99 height 23
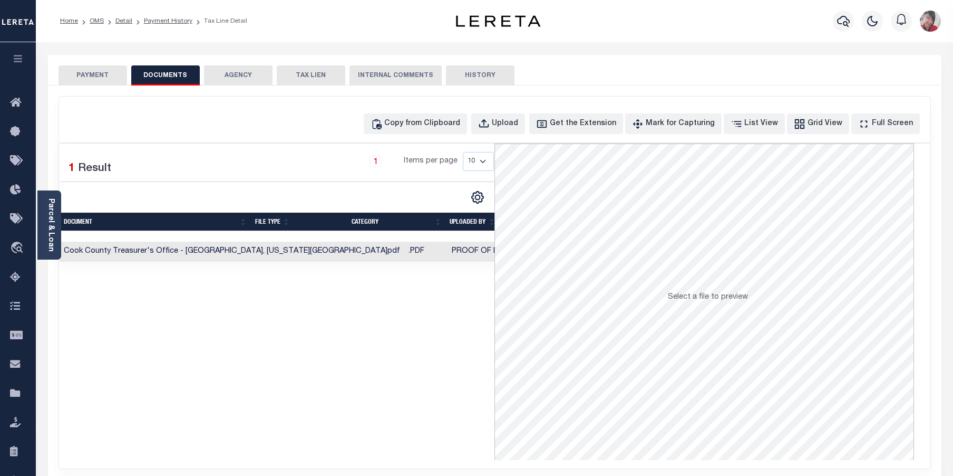
click at [91, 75] on button "PAYMENT" at bounding box center [93, 75] width 69 height 20
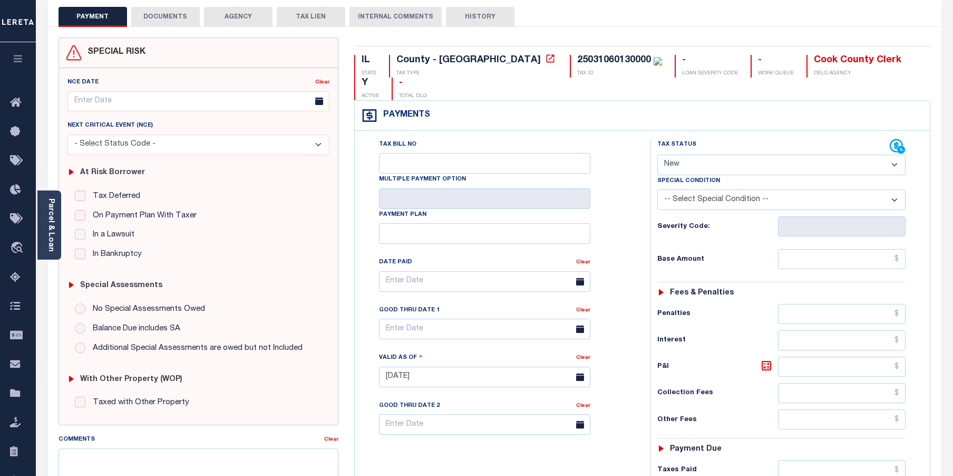
scroll to position [105, 0]
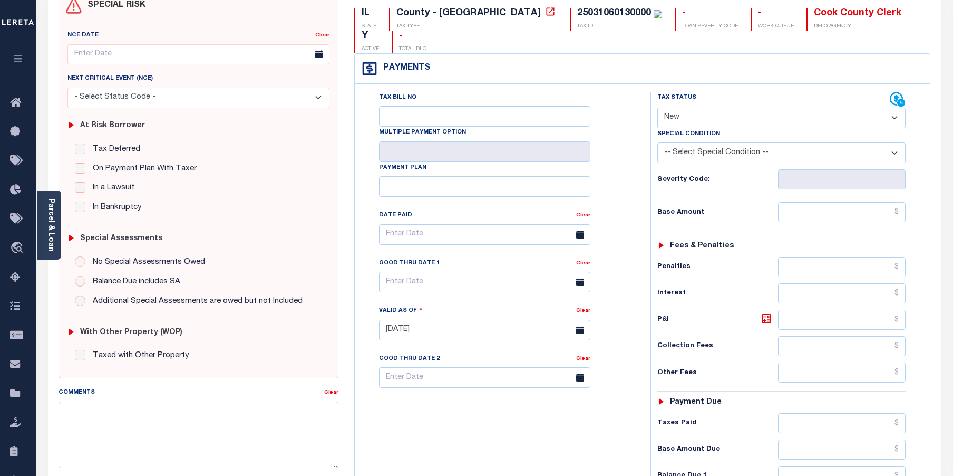
click at [901, 108] on select "- Select Status Code - Open Due/Unpaid Paid Incomplete No Tax Due Internal Refu…" at bounding box center [782, 118] width 249 height 21
select select "PYD"
click at [658, 108] on select "- Select Status Code - Open Due/Unpaid Paid Incomplete No Tax Due Internal Refu…" at bounding box center [782, 118] width 249 height 21
type input "[DATE]"
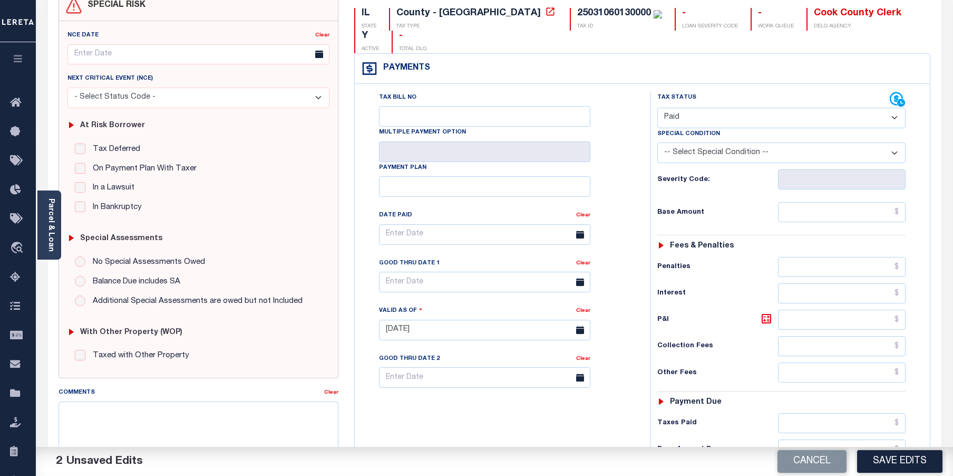
click at [754, 142] on select "-- Select Special Condition -- 3RD PARTY TAX LIEN AGENCY TAX LIEN (A.K.A Inside…" at bounding box center [782, 152] width 249 height 21
select select "5"
click at [658, 142] on select "-- Select Special Condition -- 3RD PARTY TAX LIEN AGENCY TAX LIEN (A.K.A Inside…" at bounding box center [782, 152] width 249 height 21
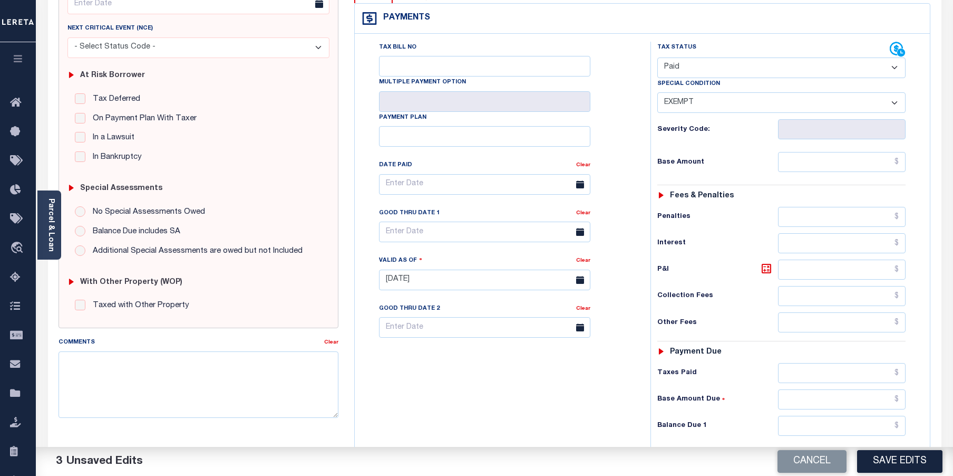
scroll to position [158, 0]
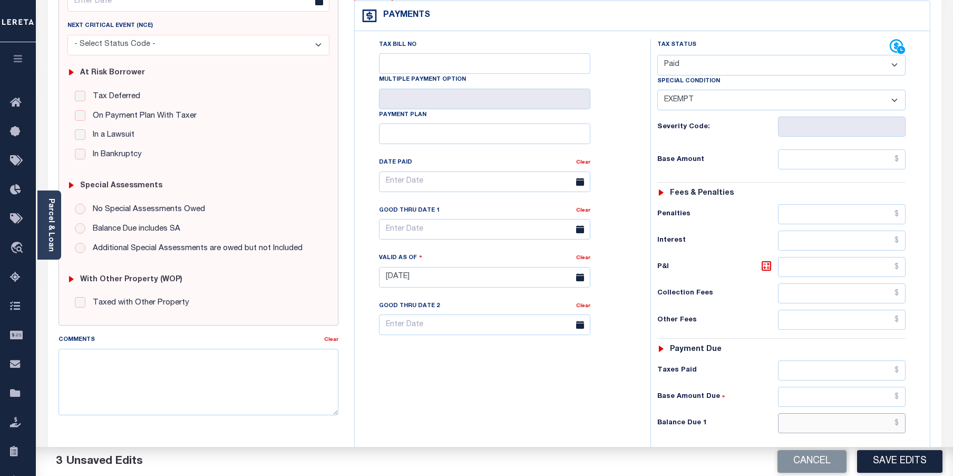
drag, startPoint x: 809, startPoint y: 399, endPoint x: 816, endPoint y: 408, distance: 11.7
click at [809, 413] on input "text" at bounding box center [842, 423] width 128 height 20
click at [846, 413] on input "text" at bounding box center [842, 423] width 128 height 20
type input "$0.00"
click at [900, 457] on button "Save Edits" at bounding box center [899, 461] width 85 height 23
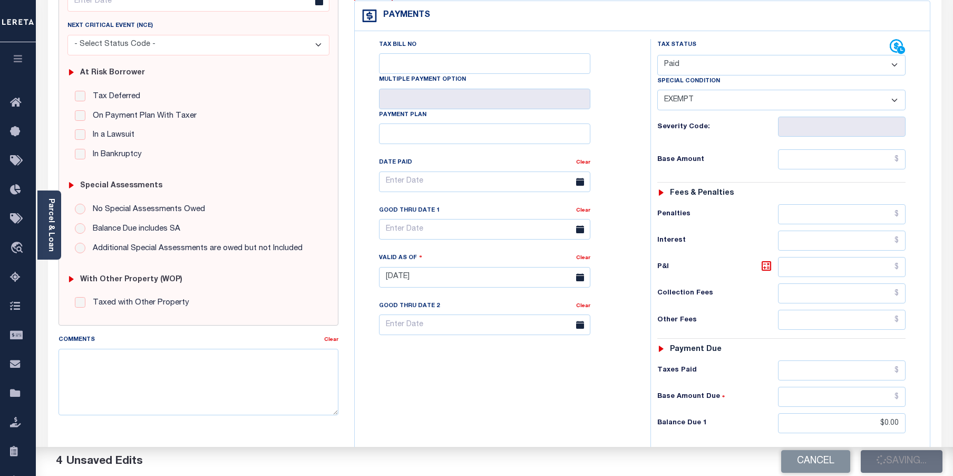
checkbox input "false"
type input "$0"
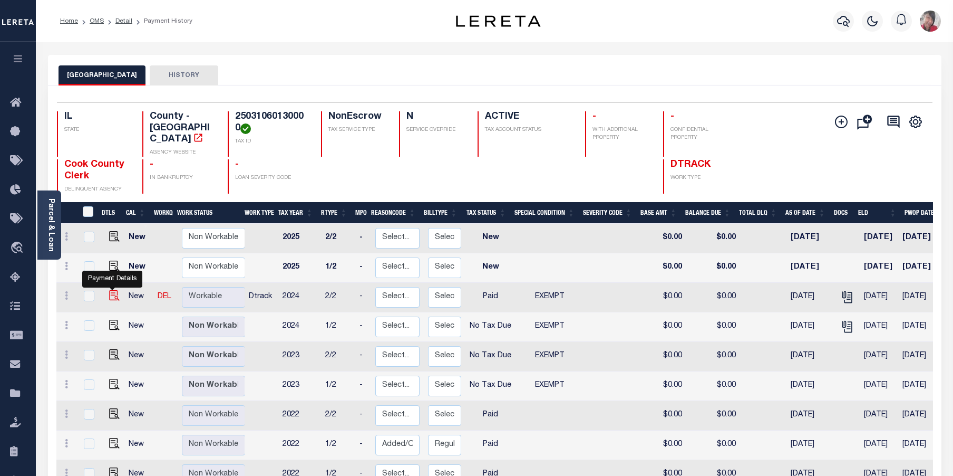
click at [115, 290] on img "" at bounding box center [114, 295] width 11 height 11
checkbox input "true"
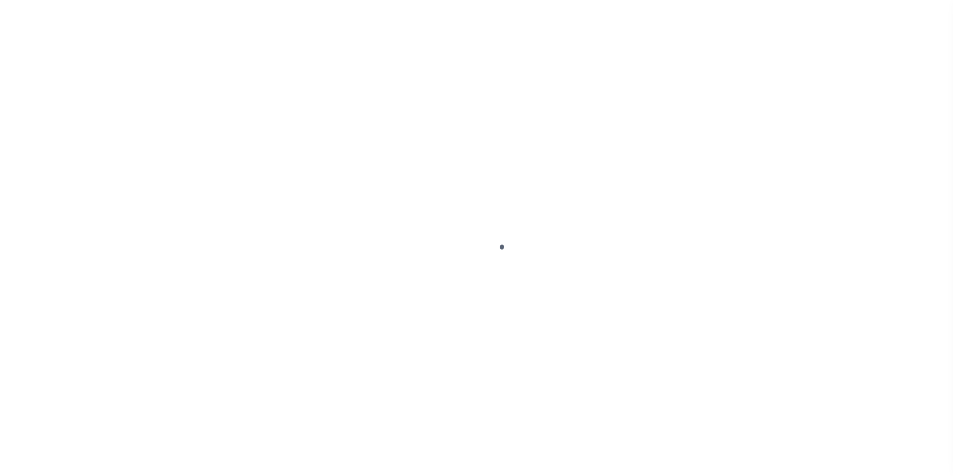
select select "PYD"
select select "5"
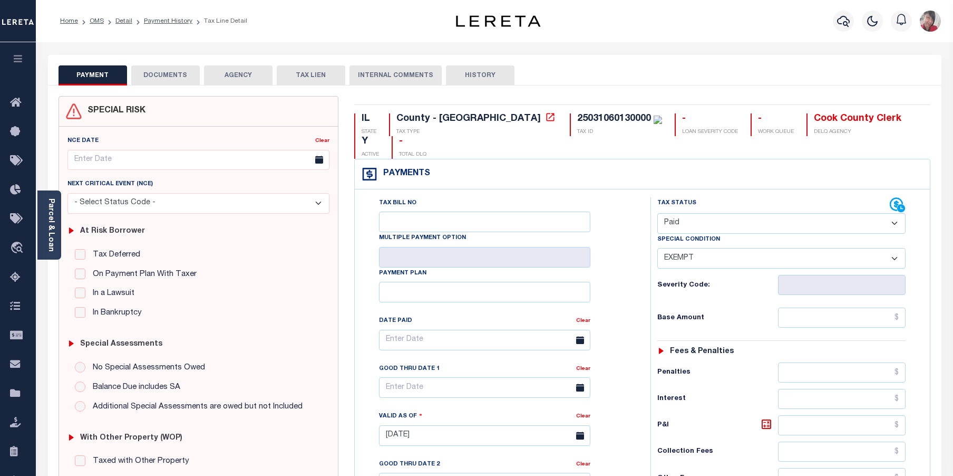
click at [899, 213] on select "- Select Status Code - Open Due/Unpaid Paid Incomplete No Tax Due Internal Refu…" at bounding box center [782, 223] width 249 height 21
select select "NTX"
click at [658, 213] on select "- Select Status Code - Open Due/Unpaid Paid Incomplete No Tax Due Internal Refu…" at bounding box center [782, 223] width 249 height 21
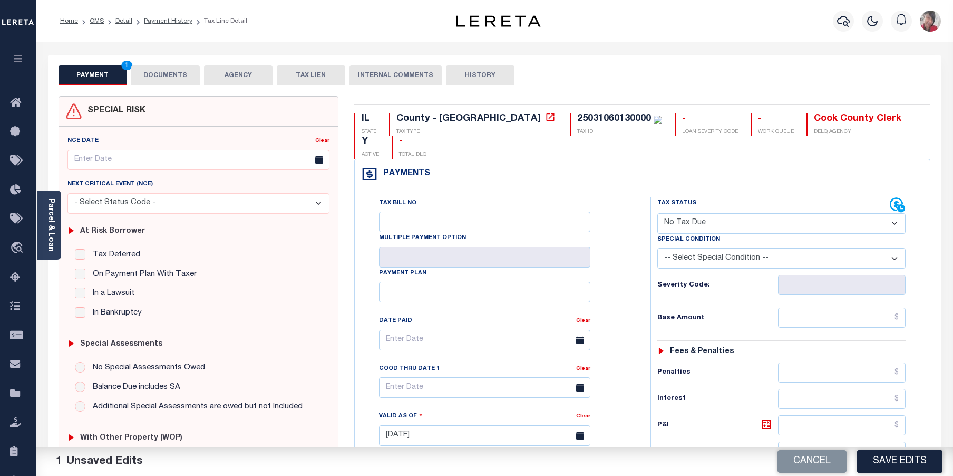
click at [824, 248] on select "-- Select Special Condition -- 3RD PARTY TAX LIEN AGENCY TAX LIEN (A.K.A Inside…" at bounding box center [782, 258] width 249 height 21
select select "5"
click at [658, 248] on select "-- Select Special Condition -- 3RD PARTY TAX LIEN AGENCY TAX LIEN (A.K.A Inside…" at bounding box center [782, 258] width 249 height 21
click at [926, 281] on div "Tax Status Status" at bounding box center [785, 430] width 285 height 466
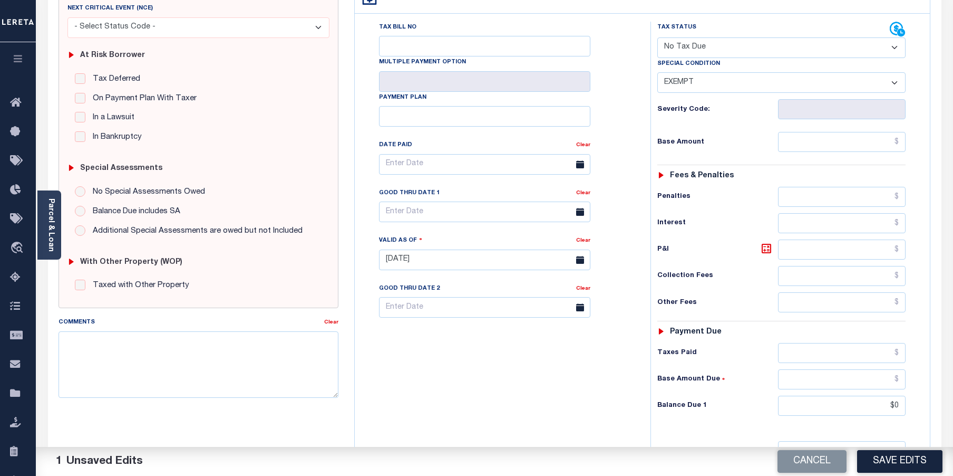
scroll to position [211, 0]
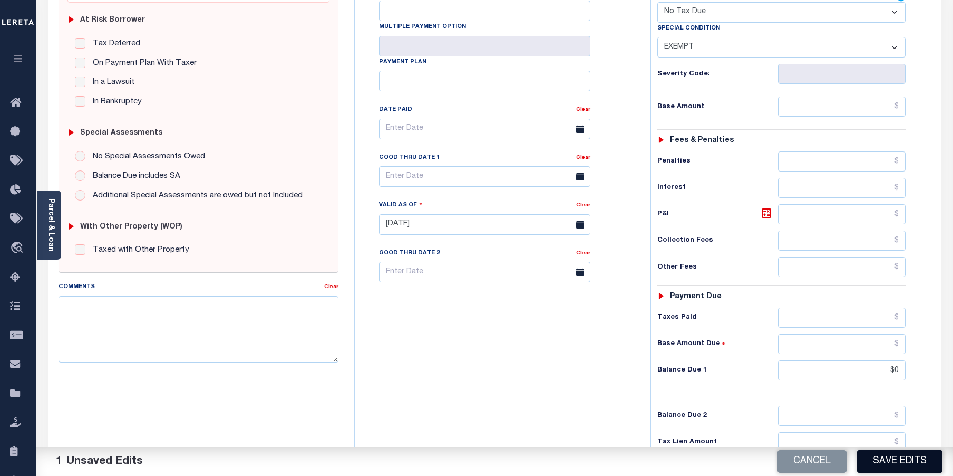
click at [894, 463] on button "Save Edits" at bounding box center [899, 461] width 85 height 23
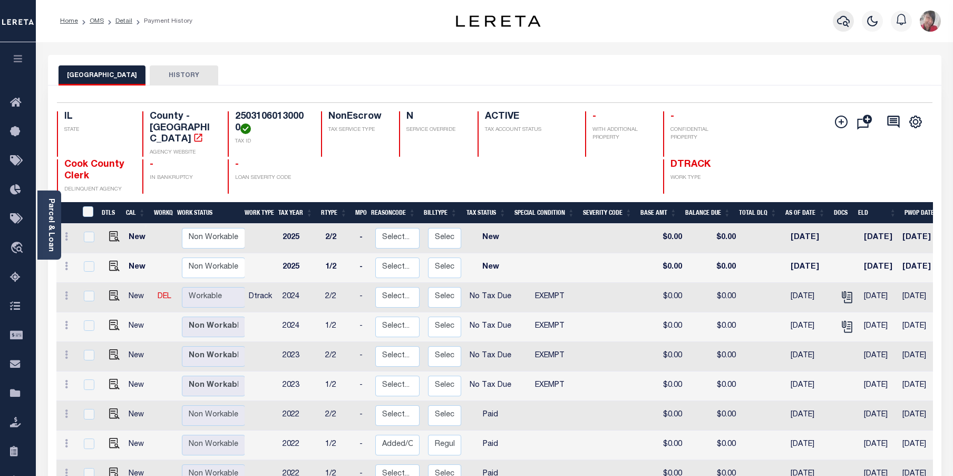
click at [845, 18] on icon "button" at bounding box center [843, 21] width 13 height 13
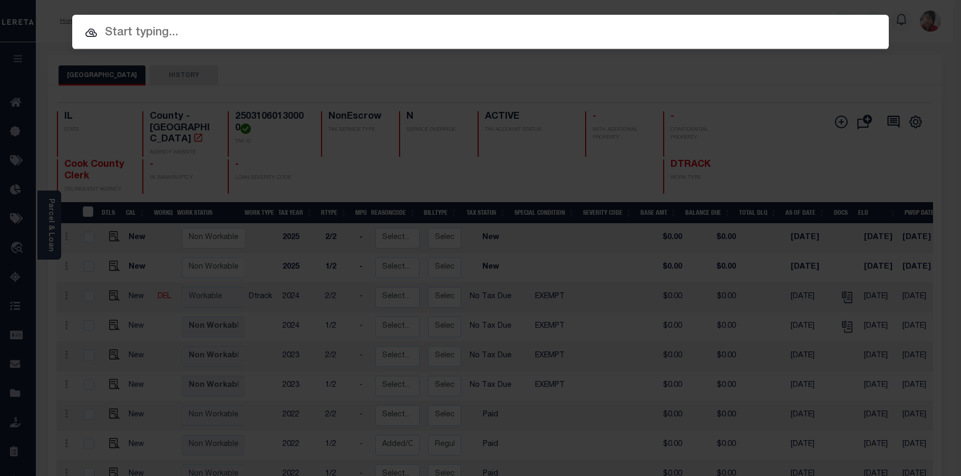
click at [583, 36] on input "text" at bounding box center [480, 33] width 817 height 18
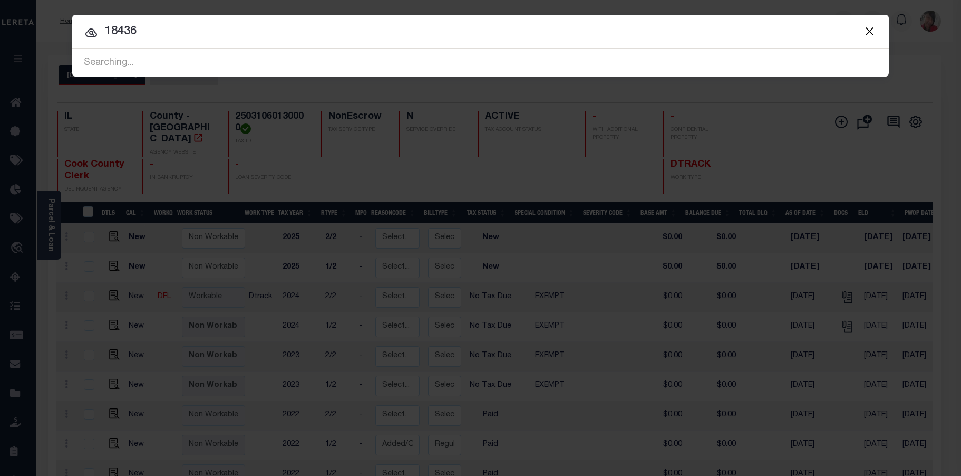
type input "18436"
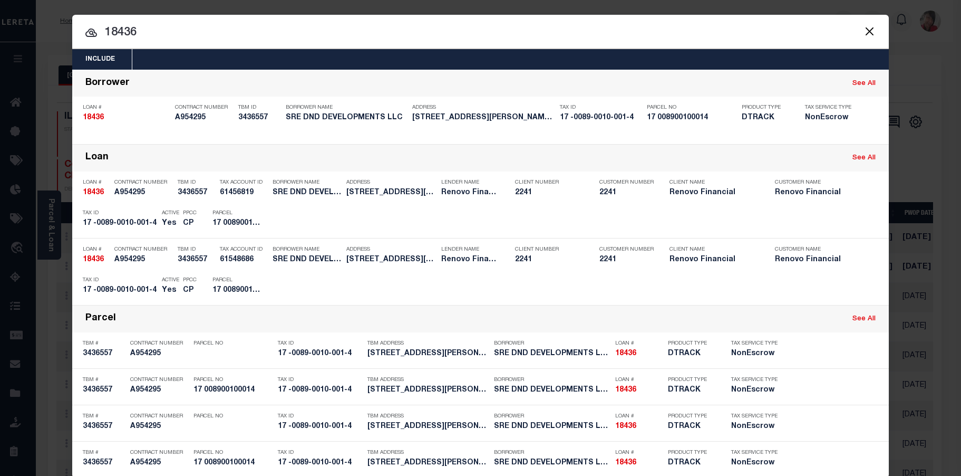
click at [257, 63] on div "Include Loans TBM Customers Borrowers Payments (Lender Non-Disb) Payments (Lend…" at bounding box center [480, 59] width 817 height 21
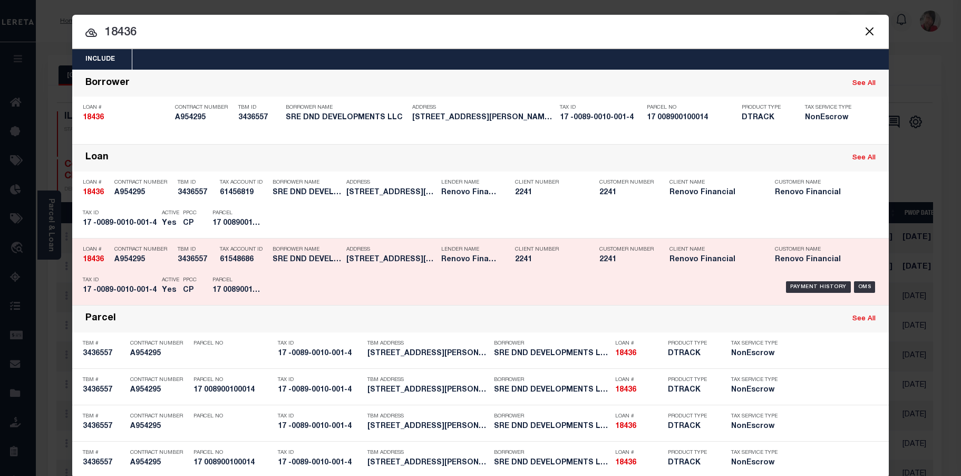
click at [239, 291] on h5 "17 008900100014" at bounding box center [236, 290] width 47 height 9
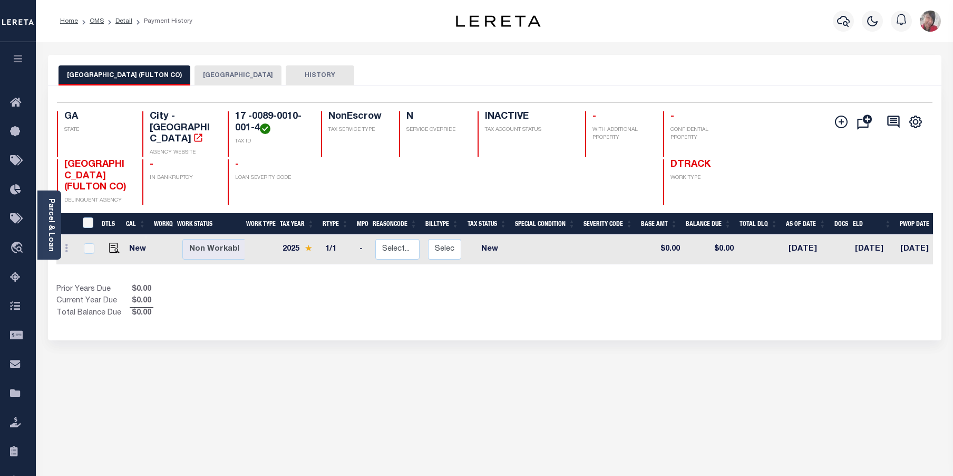
click at [195, 74] on button "[GEOGRAPHIC_DATA]" at bounding box center [238, 75] width 87 height 20
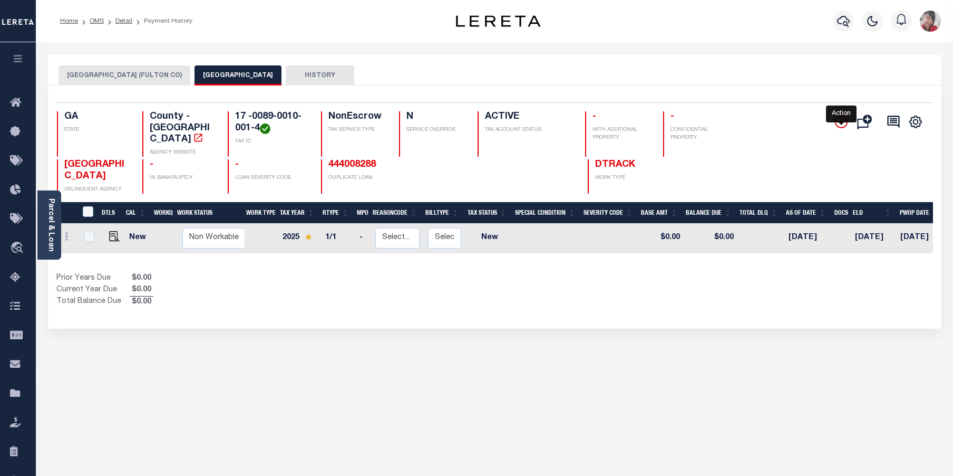
click at [844, 122] on icon "" at bounding box center [841, 121] width 13 height 13
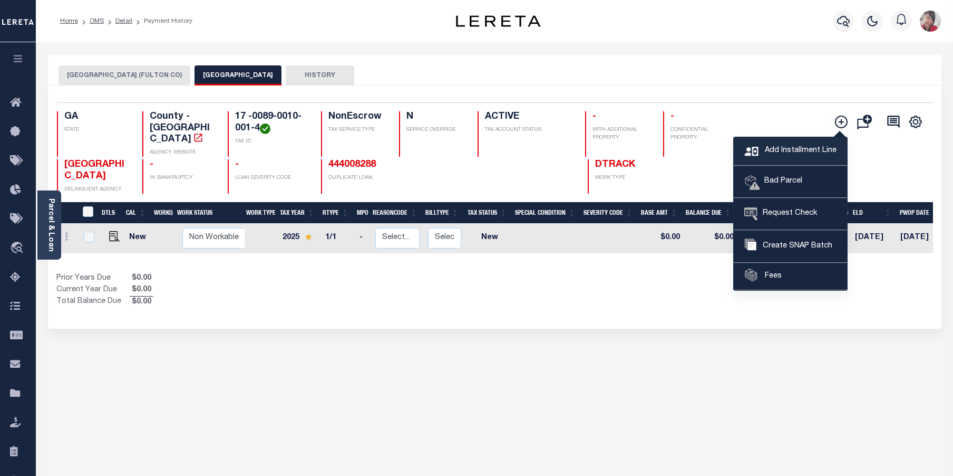
click at [780, 152] on span "Add Installment Line" at bounding box center [799, 151] width 74 height 12
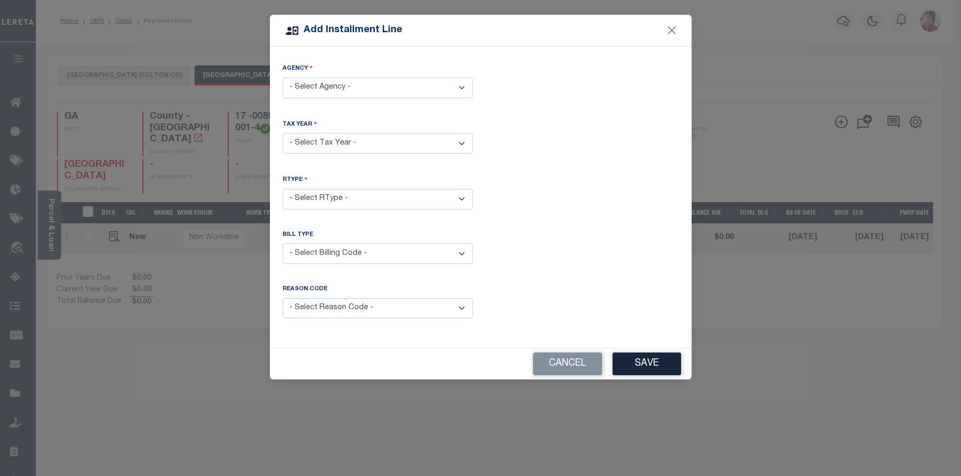
click at [462, 86] on select "- Select Agency - ATLANTA CITY (FULTON CO) - City FULTON COUNTY - County" at bounding box center [378, 88] width 190 height 21
select select "1312100000"
click at [283, 78] on select "- Select Agency - ATLANTA CITY (FULTON CO) - City FULTON COUNTY - County" at bounding box center [378, 88] width 190 height 21
click at [456, 140] on select "- Select Year - 2005 2006 2007 2008 2009 2010 2011 2012 2013 2014 2015 2016 201…" at bounding box center [378, 143] width 190 height 21
select select "2024"
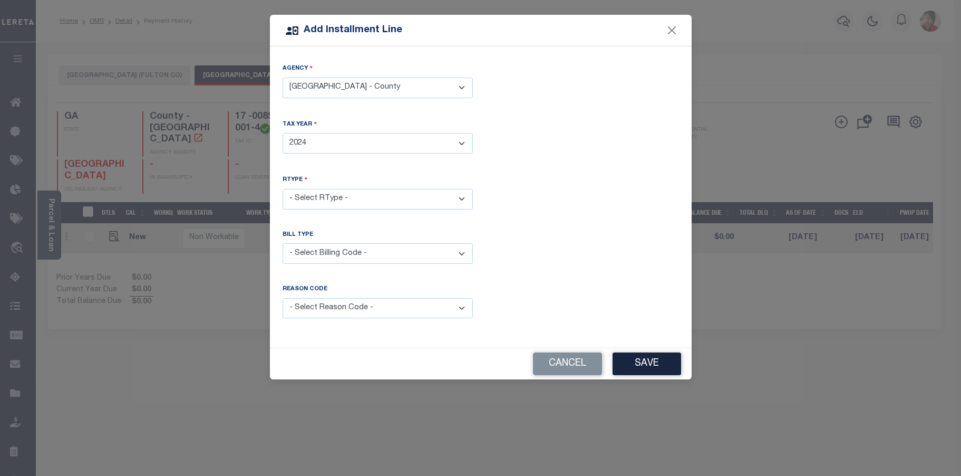
click at [283, 133] on select "- Select Year - 2005 2006 2007 2008 2009 2010 2011 2012 2013 2014 2015 2016 201…" at bounding box center [378, 143] width 190 height 21
click at [466, 198] on select "- Select RType - 1/1" at bounding box center [378, 199] width 190 height 21
select select "0"
click at [283, 189] on select "- Select RType - 1/1" at bounding box center [378, 199] width 190 height 21
click at [437, 255] on select "- Select Billing Code - Regular Delinquent Supplemental Corrected/Adjusted Bill…" at bounding box center [378, 253] width 190 height 21
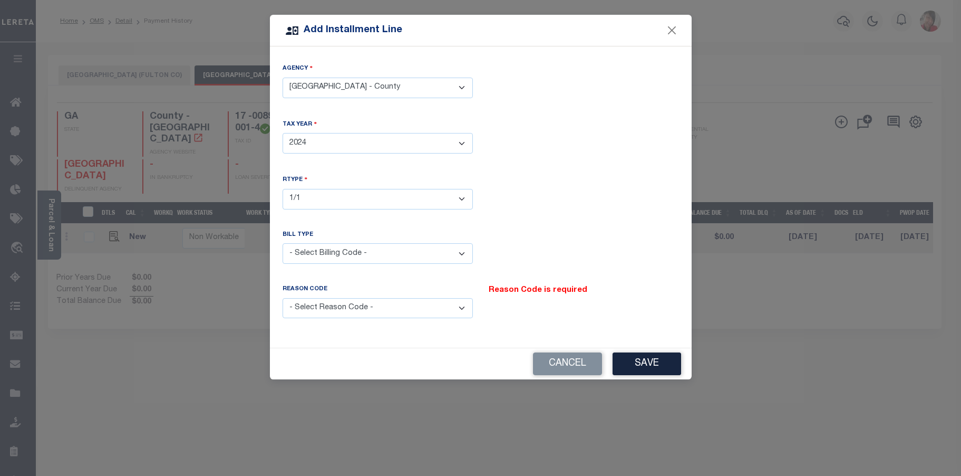
select select "2"
click at [283, 243] on select "- Select Billing Code - Regular Delinquent Supplemental Corrected/Adjusted Bill…" at bounding box center [378, 253] width 190 height 21
click at [465, 309] on select "- Select Reason Code - Payment Reversal Taxable Value Change Assessment Change …" at bounding box center [378, 308] width 190 height 21
select select "6"
click at [283, 298] on select "- Select Reason Code - Payment Reversal Taxable Value Change Assessment Change …" at bounding box center [378, 308] width 190 height 21
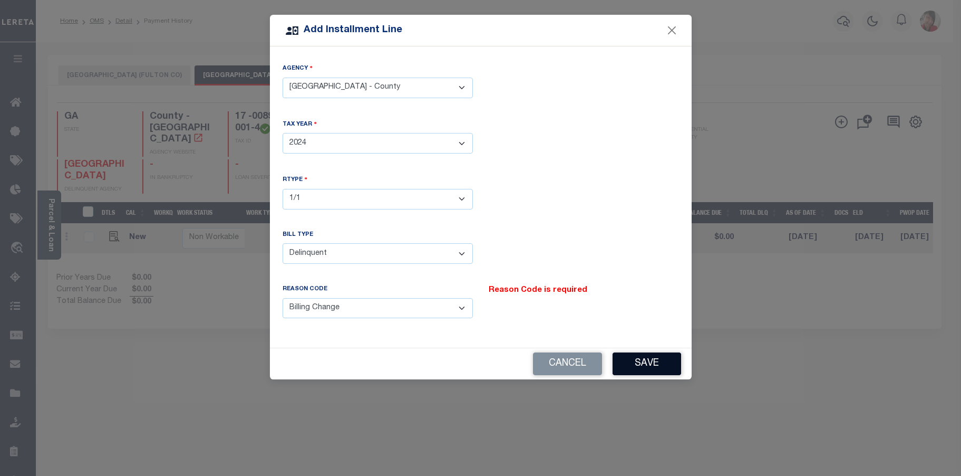
click at [638, 359] on button "Save" at bounding box center [647, 363] width 69 height 23
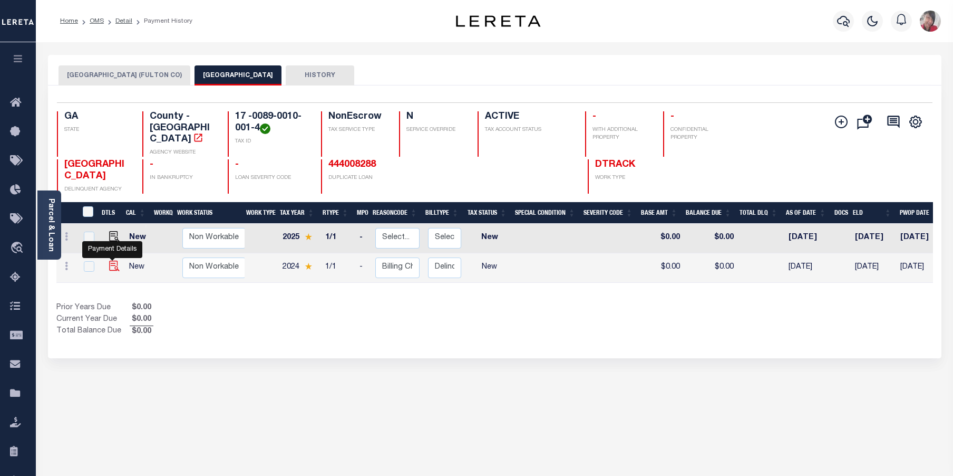
click at [112, 260] on img at bounding box center [114, 265] width 11 height 11
checkbox input "true"
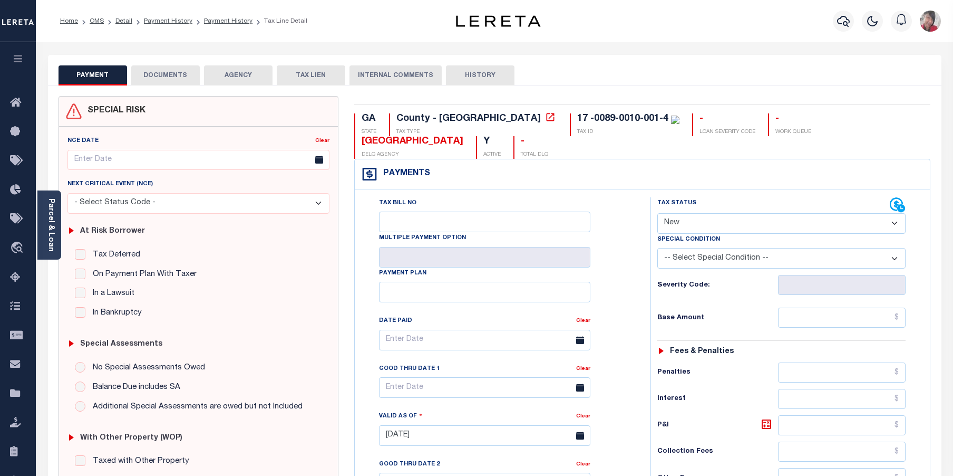
click at [892, 213] on select "- Select Status Code - Open Due/Unpaid Paid Incomplete No Tax Due Internal Refu…" at bounding box center [782, 223] width 249 height 21
select select "DUE"
click at [658, 213] on select "- Select Status Code - Open Due/Unpaid Paid Incomplete No Tax Due Internal Refu…" at bounding box center [782, 223] width 249 height 21
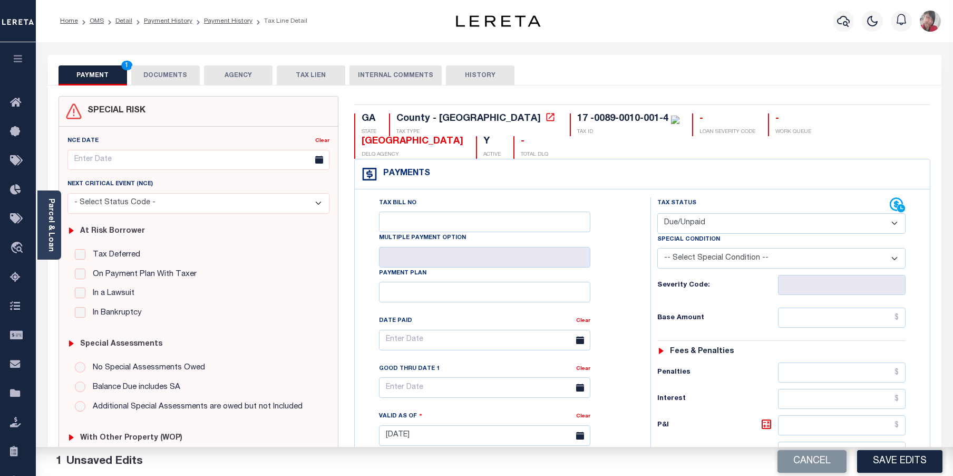
click at [757, 248] on select "-- Select Special Condition -- 3RD PARTY TAX LIEN AGENCY TAX LIEN (A.K.A Inside…" at bounding box center [782, 258] width 249 height 21
click at [658, 248] on select "-- Select Special Condition -- 3RD PARTY TAX LIEN AGENCY TAX LIEN (A.K.A Inside…" at bounding box center [782, 258] width 249 height 21
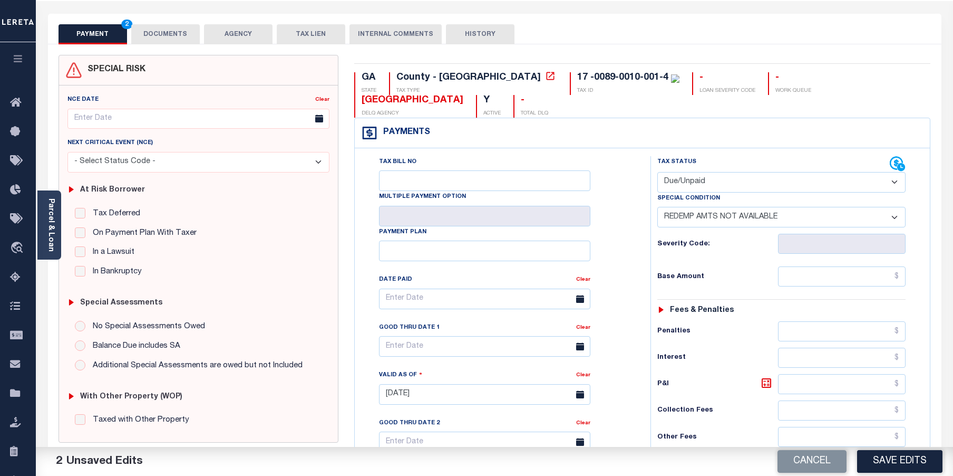
scroll to position [53, 0]
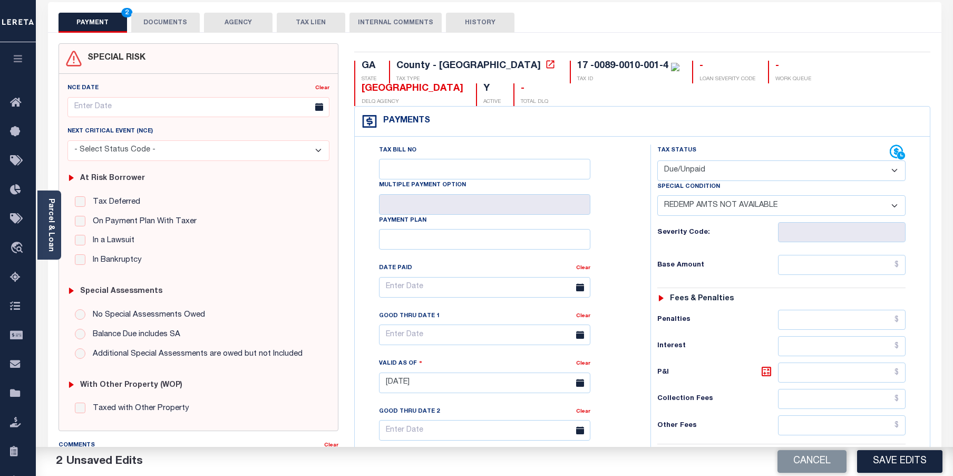
click at [771, 195] on select "-- Select Special Condition -- 3RD PARTY TAX LIEN AGENCY TAX LIEN (A.K.A Inside…" at bounding box center [782, 205] width 249 height 21
select select "31"
click at [658, 195] on select "-- Select Special Condition -- 3RD PARTY TAX LIEN AGENCY TAX LIEN (A.K.A Inside…" at bounding box center [782, 205] width 249 height 21
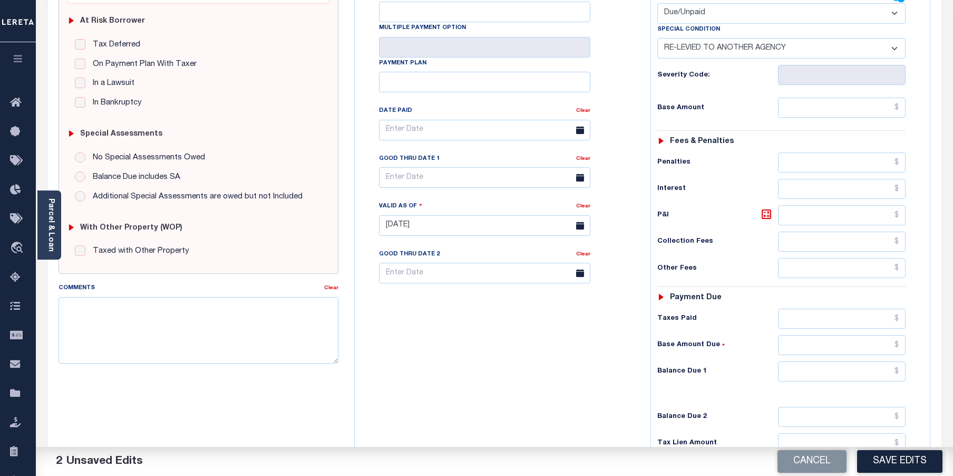
scroll to position [211, 0]
click at [832, 360] on input "text" at bounding box center [842, 370] width 128 height 20
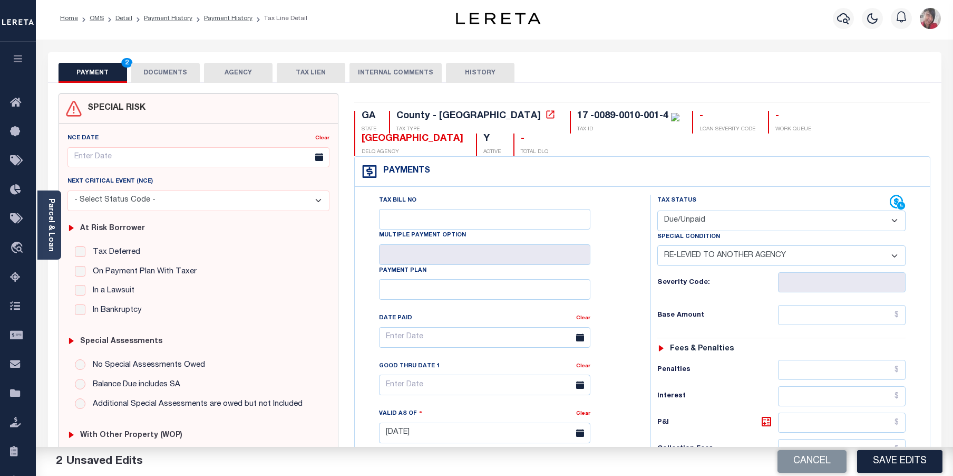
scroll to position [0, 0]
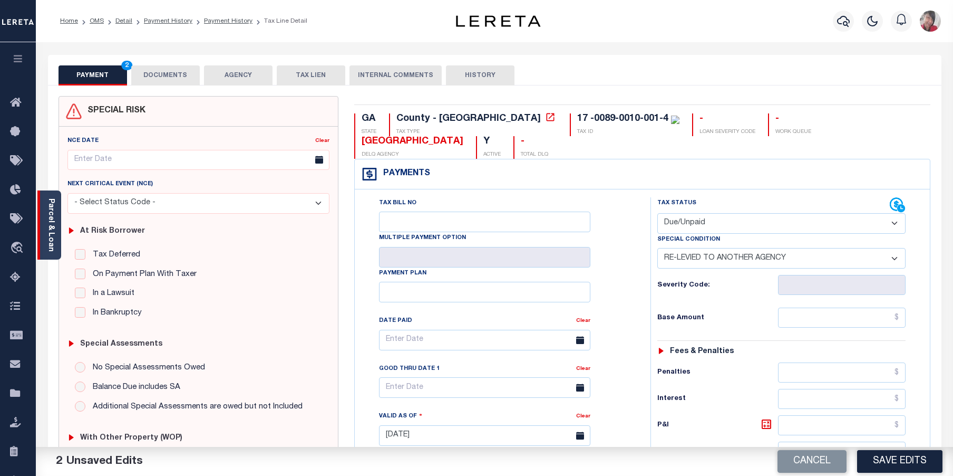
type input "$0.00"
click at [51, 224] on link "Parcel & Loan" at bounding box center [50, 224] width 7 height 53
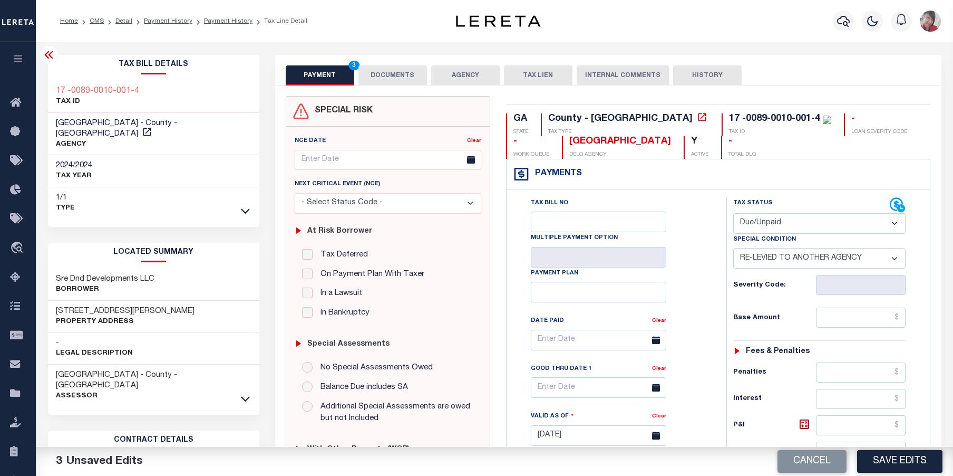
click at [17, 61] on icon "button" at bounding box center [18, 58] width 12 height 9
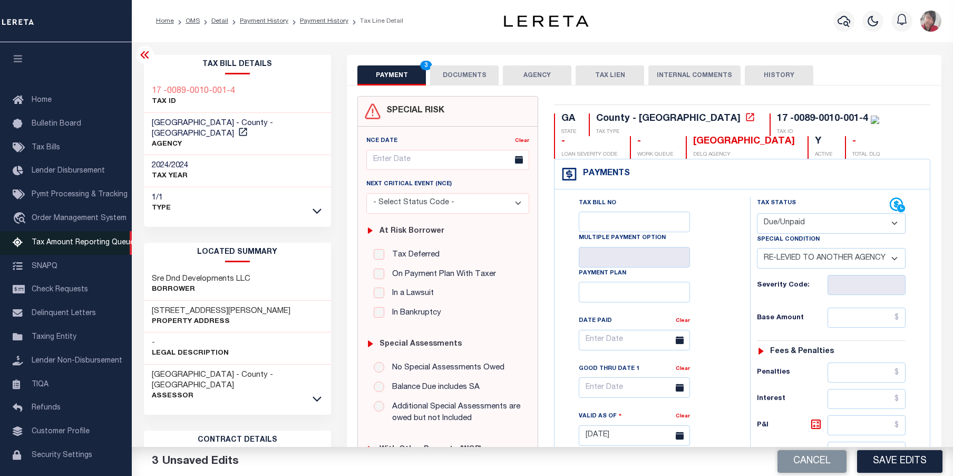
click at [65, 244] on span "Tax Amount Reporting Queue" at bounding box center [83, 242] width 103 height 7
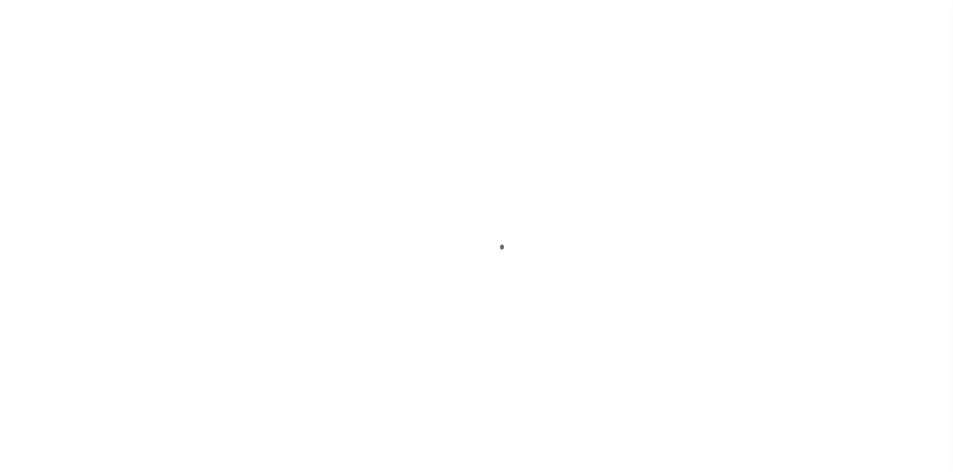
select select "NW2"
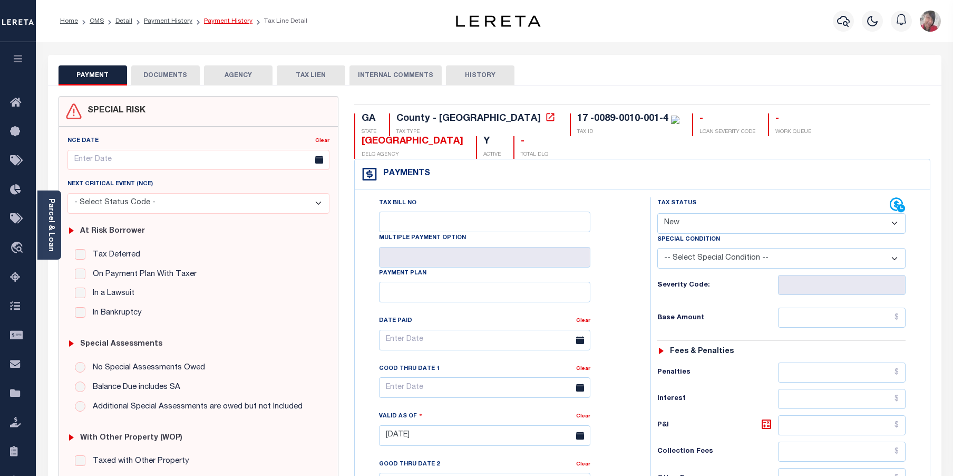
click at [225, 20] on link "Payment History" at bounding box center [228, 21] width 49 height 6
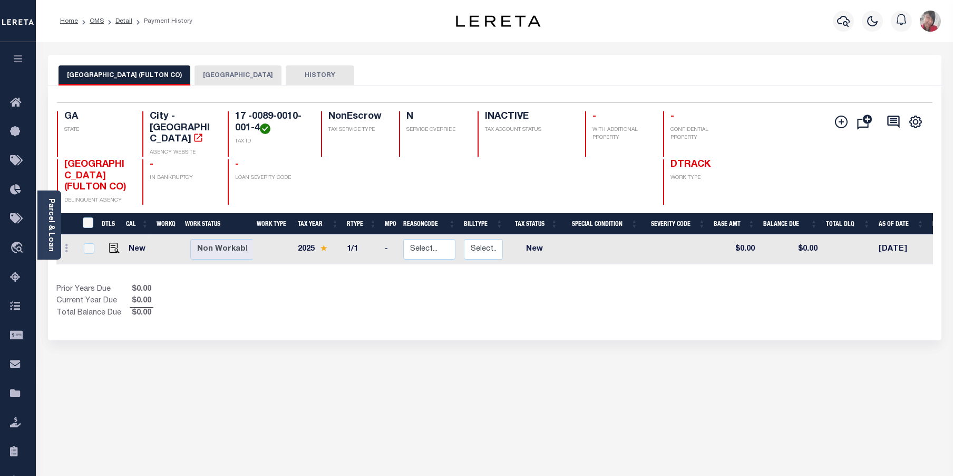
click at [929, 29] on img "button" at bounding box center [930, 21] width 21 height 21
click at [888, 75] on span "Sign out" at bounding box center [889, 74] width 30 height 7
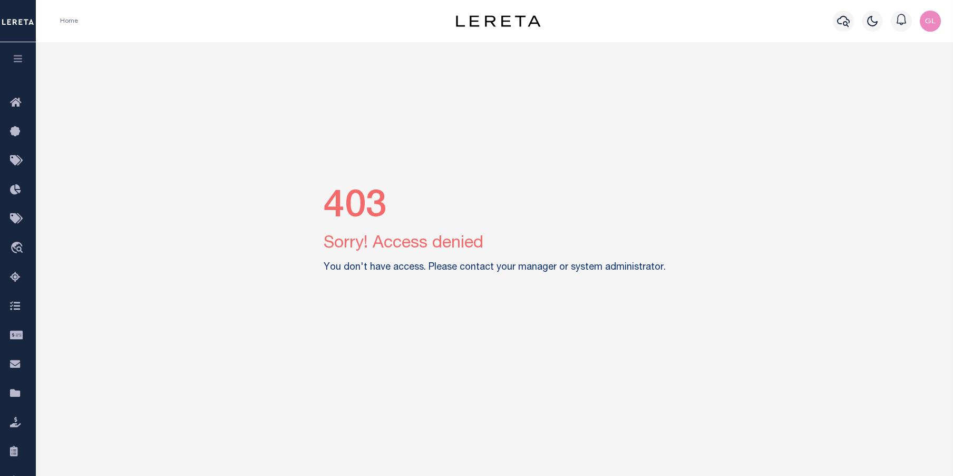
click at [934, 25] on img "button" at bounding box center [930, 21] width 21 height 21
click at [886, 75] on span "Sign out" at bounding box center [889, 74] width 30 height 7
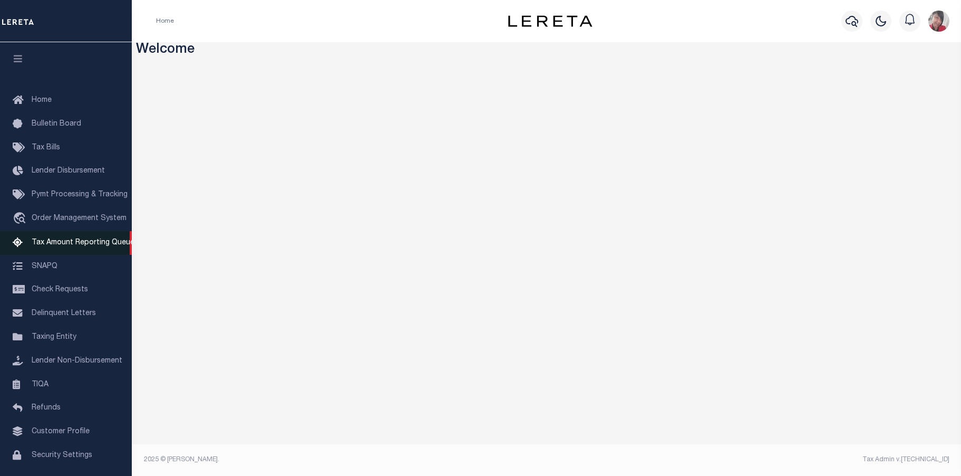
click at [69, 246] on span "Tax Amount Reporting Queue" at bounding box center [83, 242] width 103 height 7
click at [66, 246] on span "Tax Amount Reporting Queue" at bounding box center [83, 242] width 103 height 7
